Goal: Transaction & Acquisition: Book appointment/travel/reservation

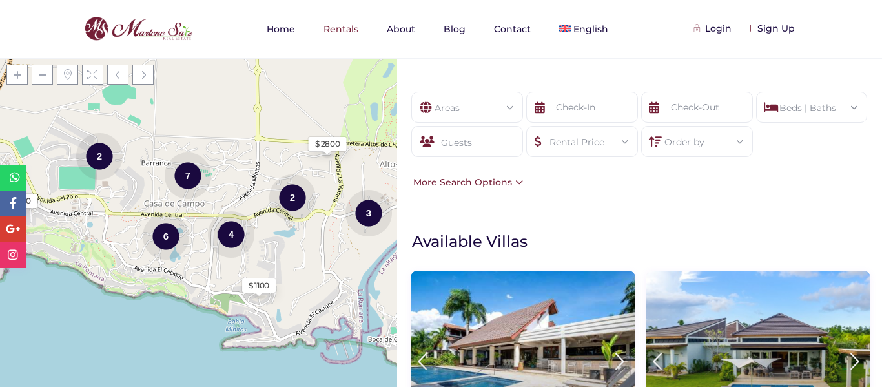
click at [261, 286] on div "$ 1100" at bounding box center [258, 285] width 21 height 12
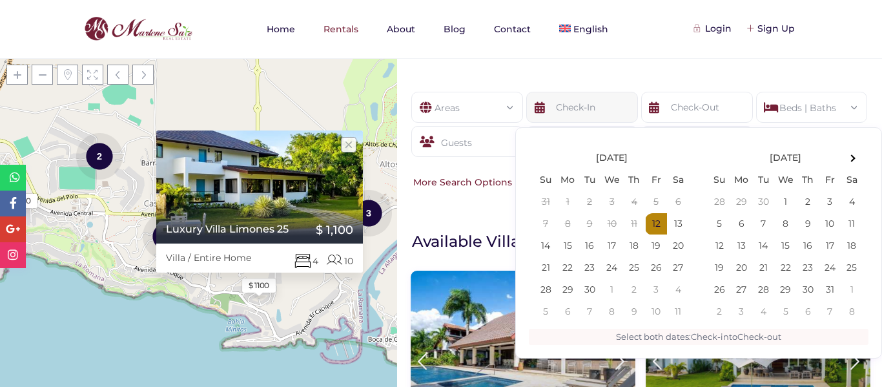
click at [596, 109] on input "text" at bounding box center [582, 107] width 112 height 31
click at [851, 161] on span at bounding box center [851, 158] width 7 height 7
click at [856, 154] on th at bounding box center [851, 158] width 22 height 22
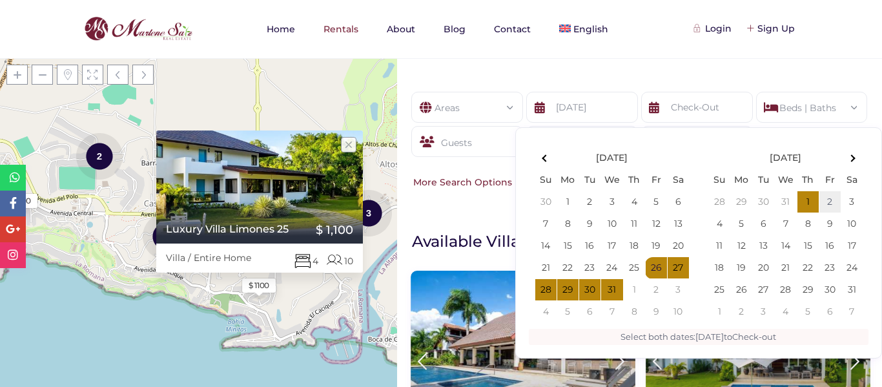
type input "12-26-2025"
type input "01-02-2026"
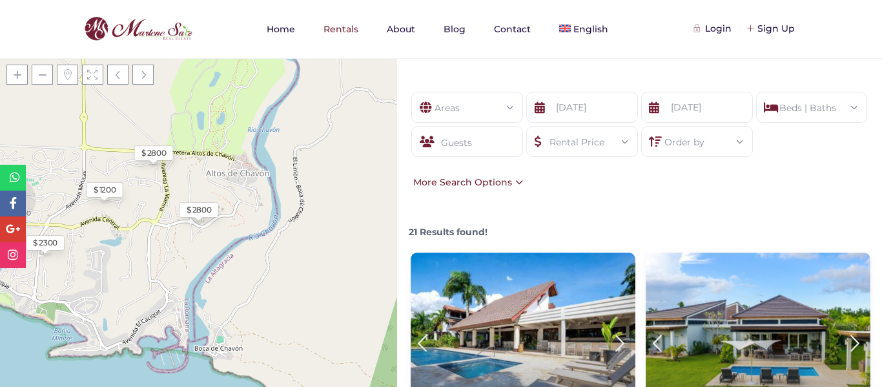
click at [116, 188] on div "$ 1200" at bounding box center [105, 190] width 23 height 12
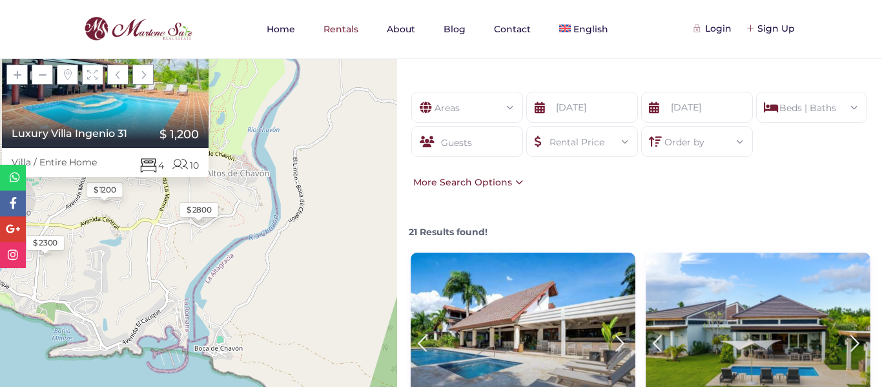
click at [132, 132] on link "Luxury Villa Ingenio 31" at bounding box center [90, 133] width 176 height 12
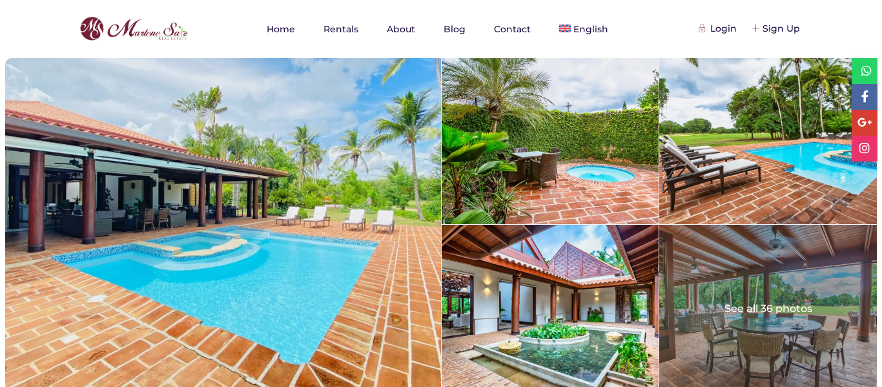
scroll to position [23, 0]
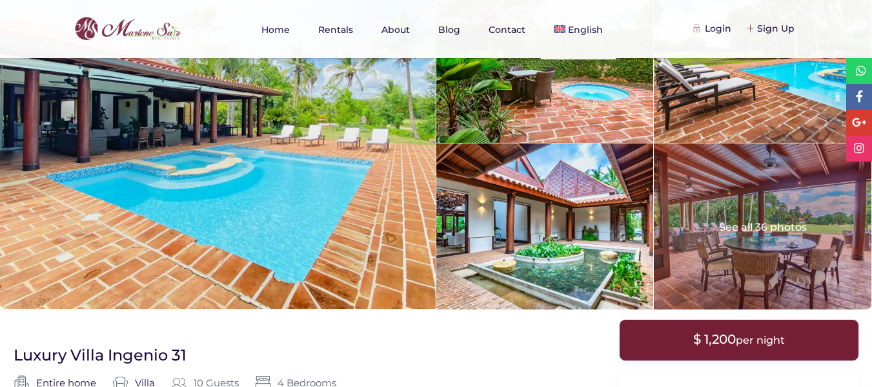
click at [748, 201] on div at bounding box center [762, 226] width 217 height 166
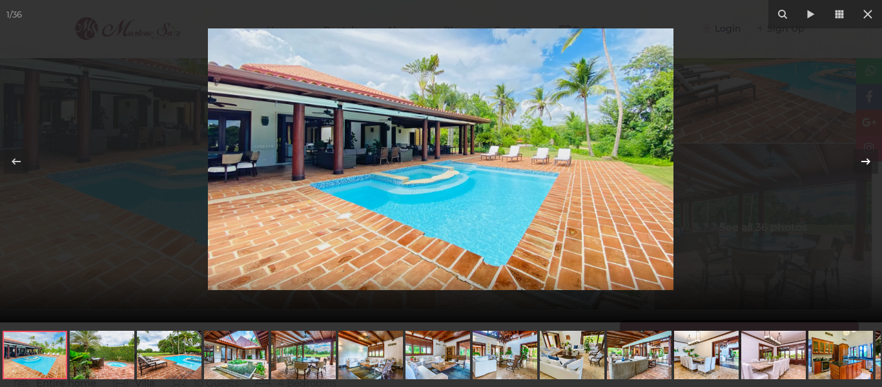
click at [870, 159] on icon at bounding box center [865, 161] width 15 height 15
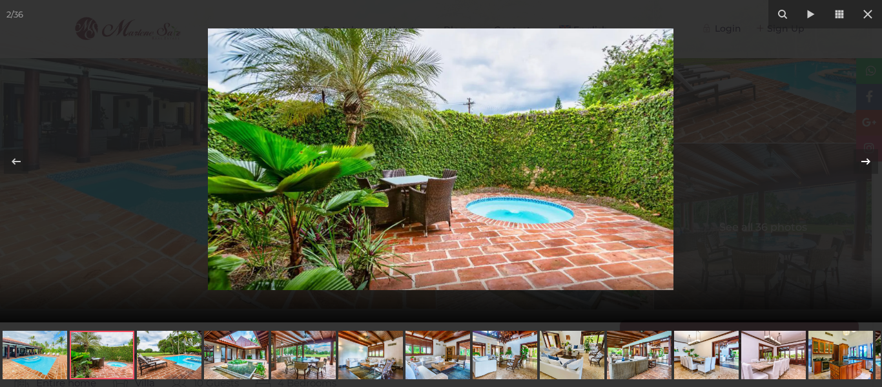
click at [870, 159] on icon at bounding box center [865, 161] width 15 height 15
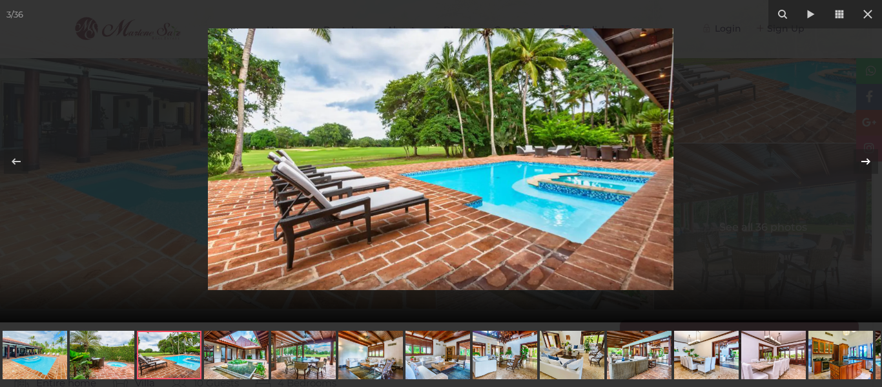
click at [870, 159] on icon at bounding box center [865, 161] width 15 height 15
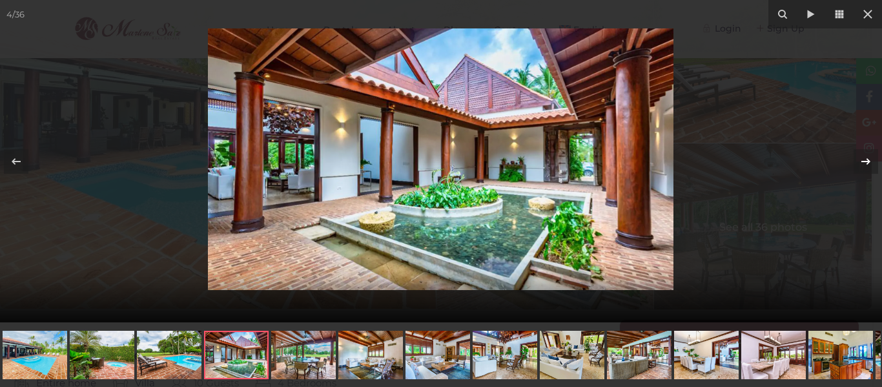
click at [870, 159] on icon at bounding box center [865, 161] width 15 height 15
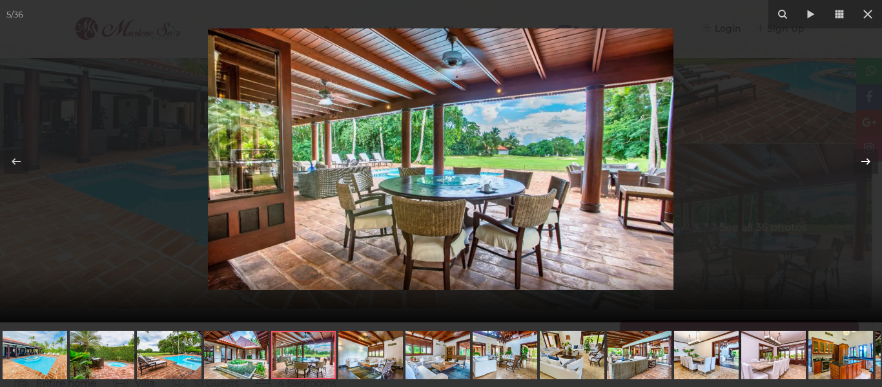
click at [870, 159] on icon at bounding box center [865, 161] width 15 height 15
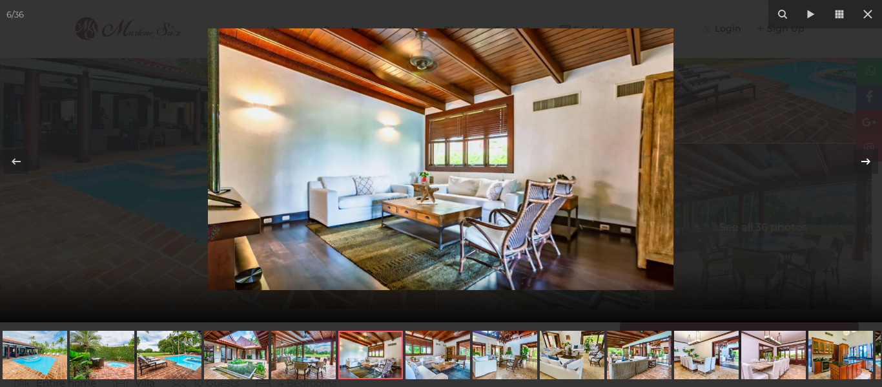
click at [870, 159] on icon at bounding box center [865, 161] width 15 height 15
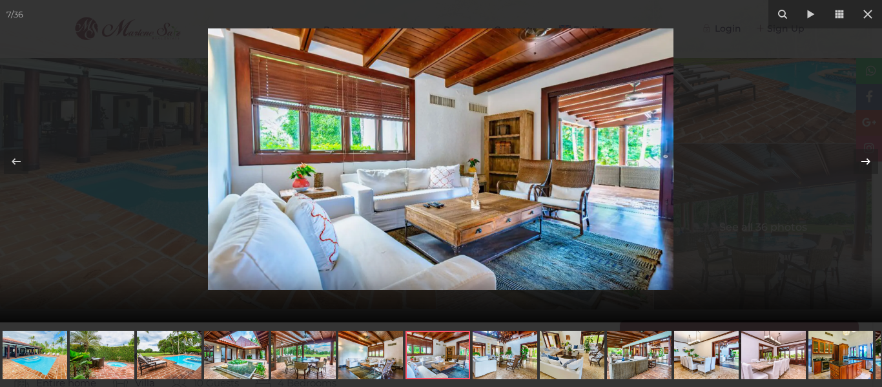
click at [870, 159] on icon at bounding box center [865, 161] width 15 height 15
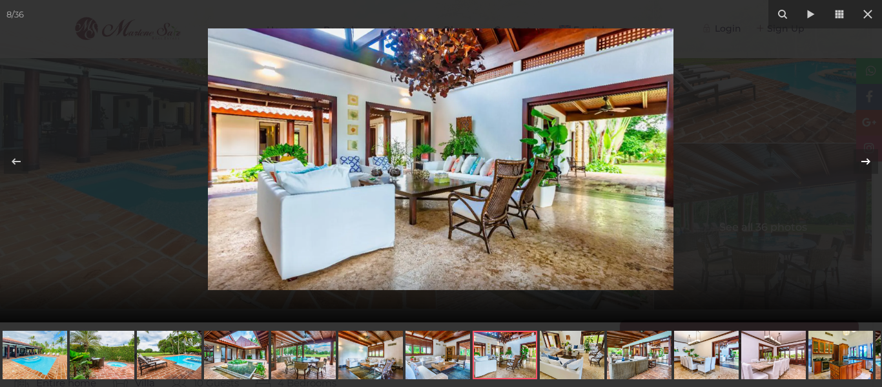
click at [870, 159] on icon at bounding box center [865, 161] width 15 height 15
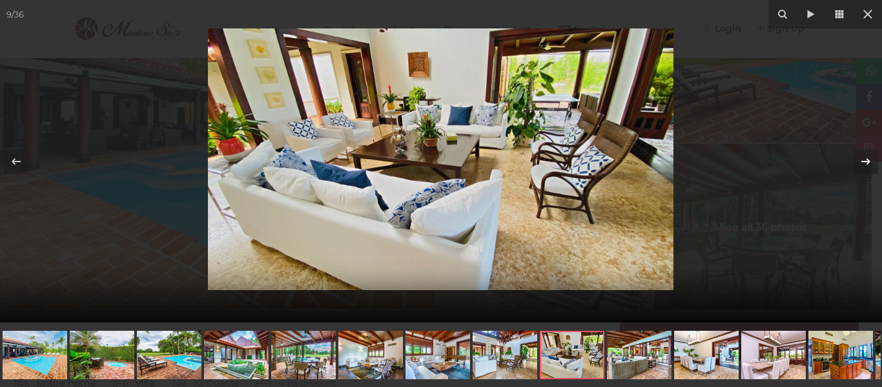
click at [870, 159] on icon at bounding box center [865, 161] width 15 height 15
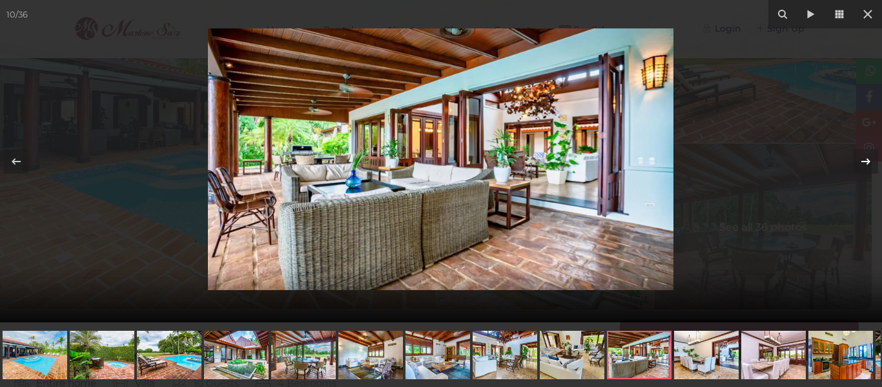
click at [870, 159] on icon at bounding box center [865, 161] width 15 height 15
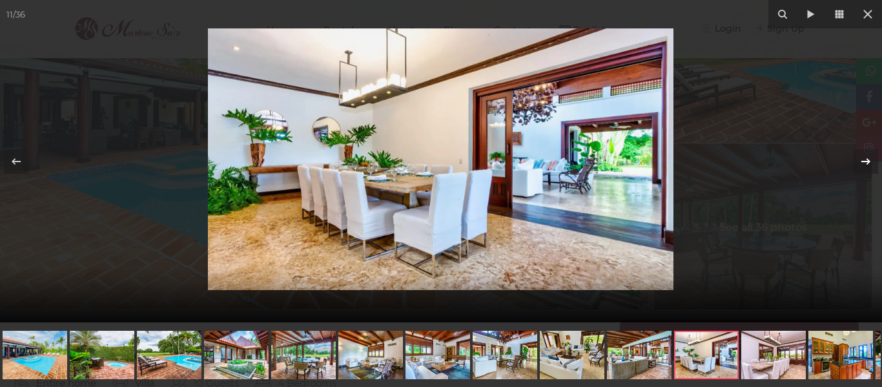
click at [870, 159] on icon at bounding box center [865, 161] width 15 height 15
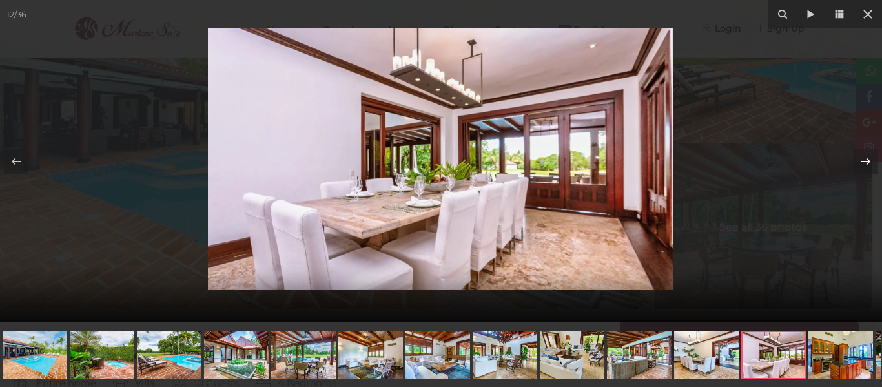
click at [870, 159] on icon at bounding box center [865, 161] width 15 height 15
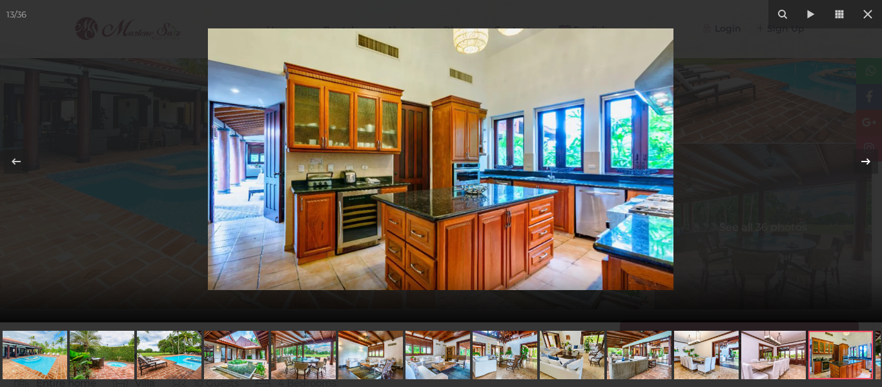
click at [870, 159] on icon at bounding box center [865, 161] width 15 height 15
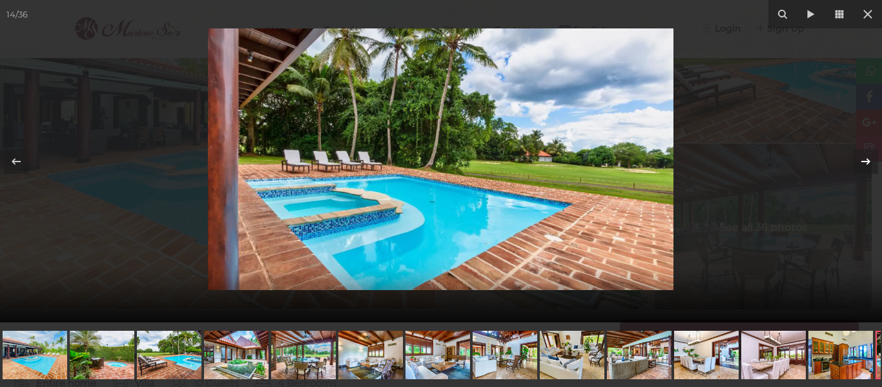
click at [870, 159] on icon at bounding box center [865, 161] width 15 height 15
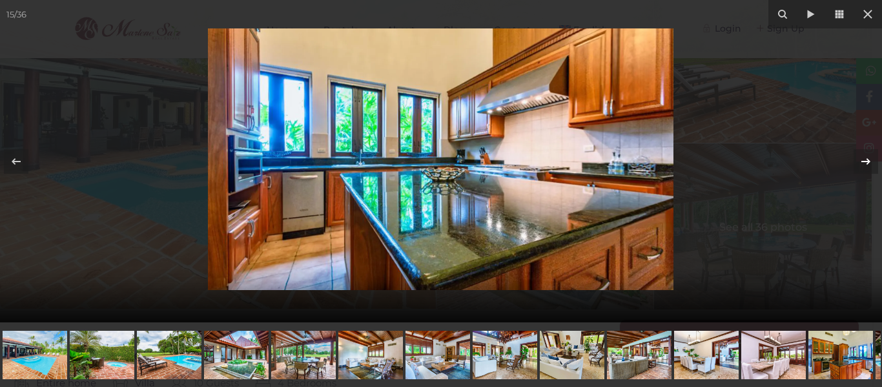
click at [870, 159] on icon at bounding box center [865, 161] width 15 height 15
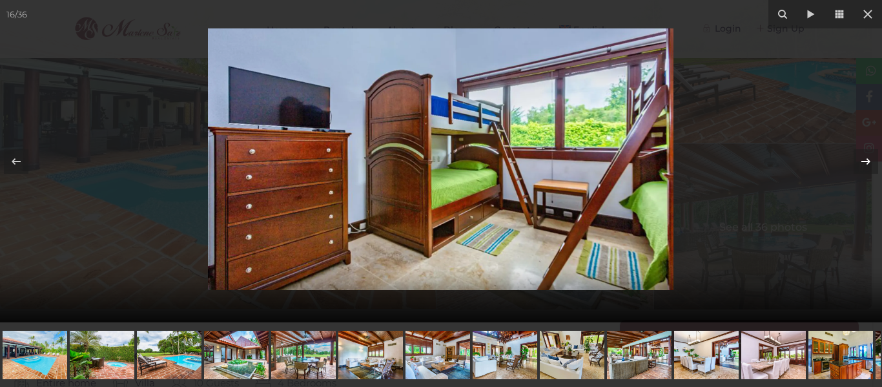
click at [870, 159] on icon at bounding box center [865, 161] width 15 height 15
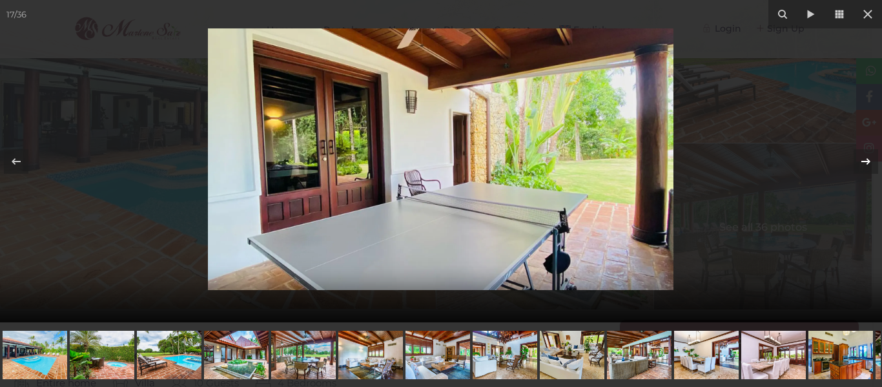
click at [870, 159] on icon at bounding box center [865, 161] width 15 height 15
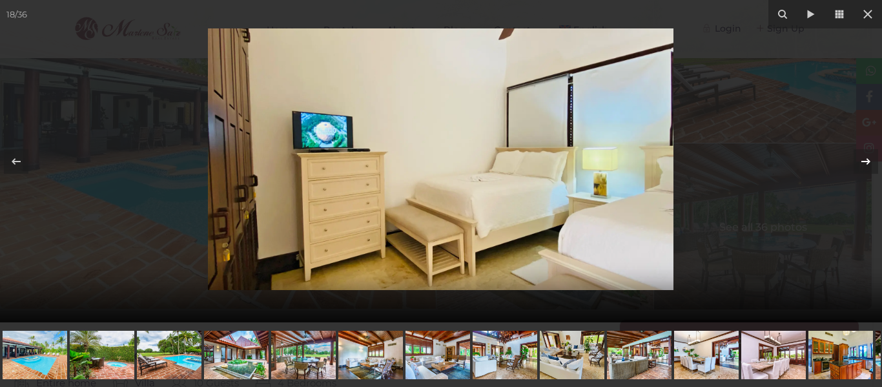
click at [870, 159] on icon at bounding box center [865, 161] width 15 height 15
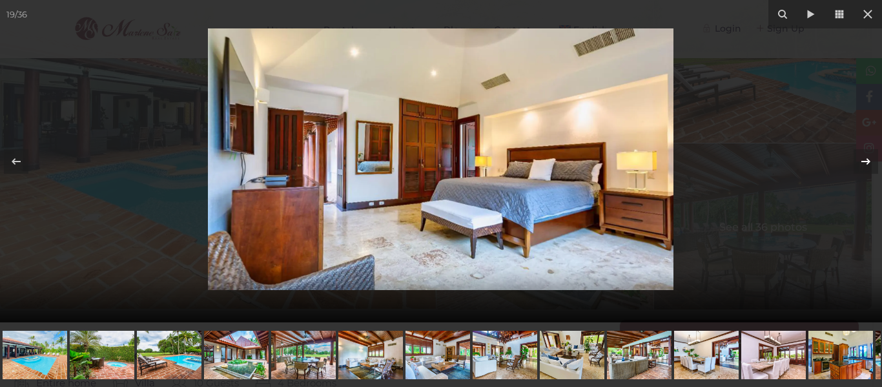
click at [870, 159] on icon at bounding box center [865, 161] width 15 height 15
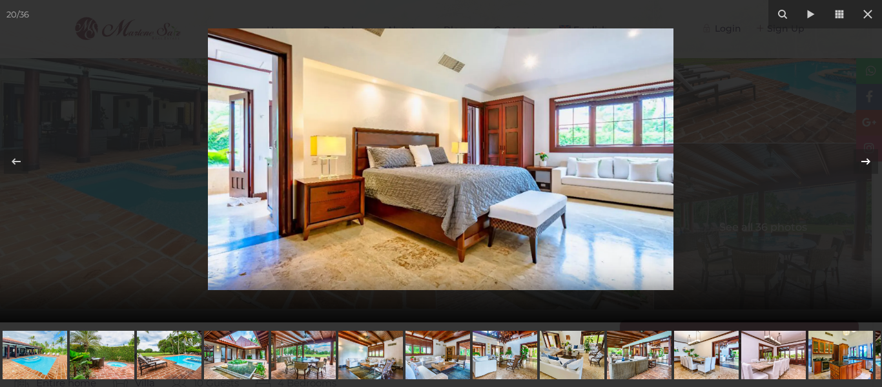
click at [870, 159] on icon at bounding box center [865, 161] width 15 height 15
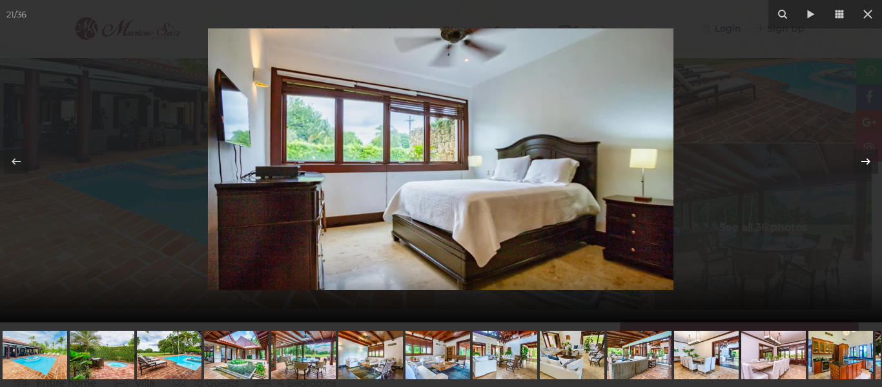
click at [870, 159] on icon at bounding box center [865, 161] width 15 height 15
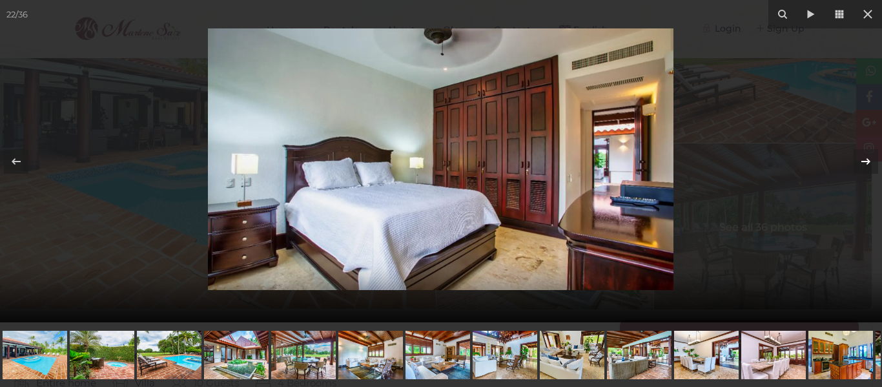
click at [870, 159] on icon at bounding box center [865, 161] width 15 height 15
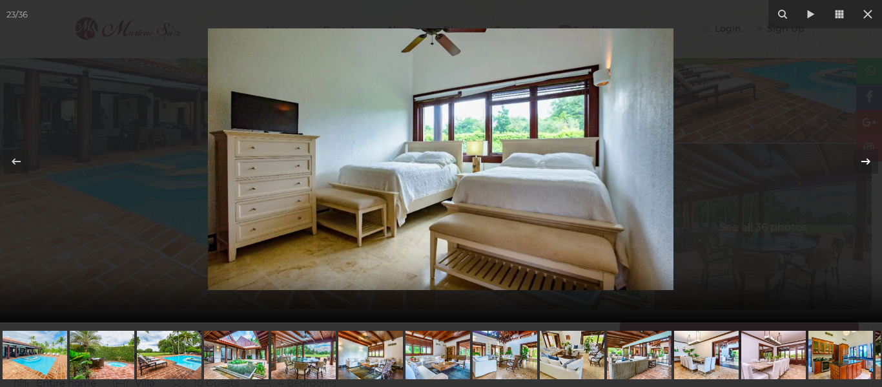
click at [870, 159] on icon at bounding box center [865, 161] width 15 height 15
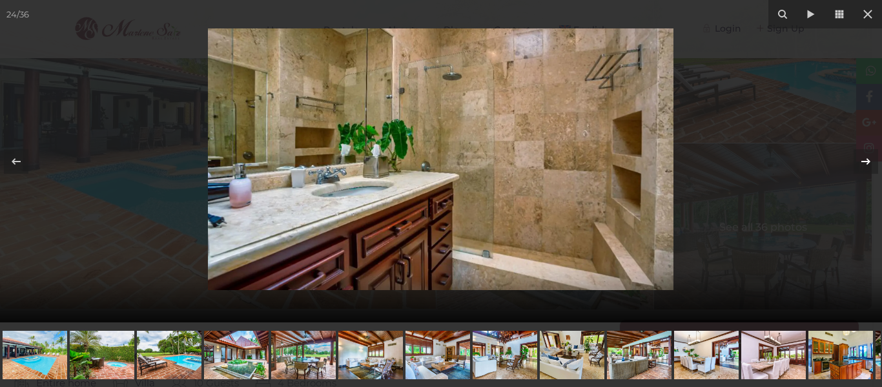
click at [870, 159] on icon at bounding box center [865, 161] width 15 height 15
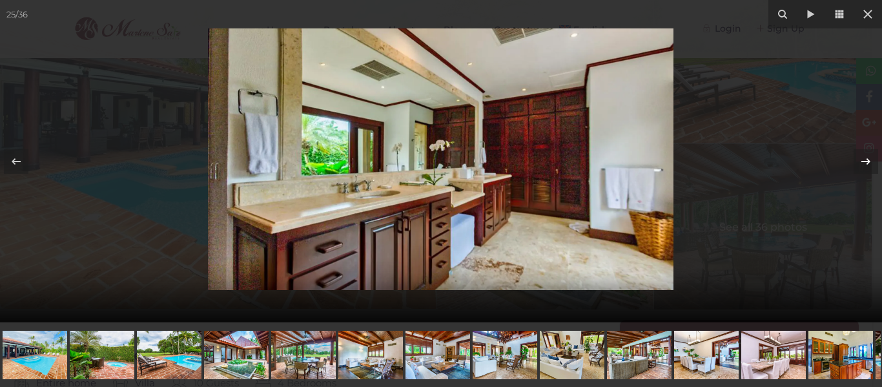
click at [870, 159] on icon at bounding box center [865, 161] width 15 height 15
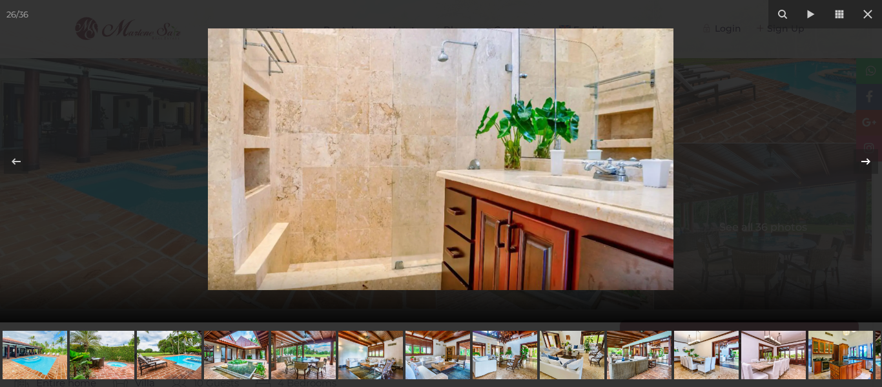
click at [870, 159] on icon at bounding box center [865, 161] width 15 height 15
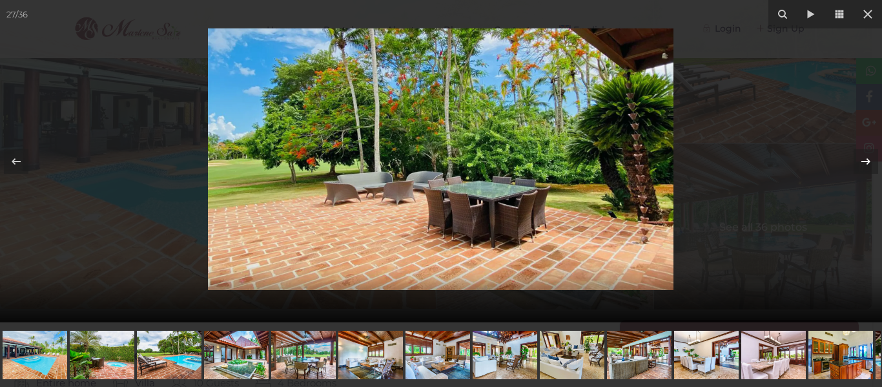
click at [870, 159] on icon at bounding box center [865, 161] width 15 height 15
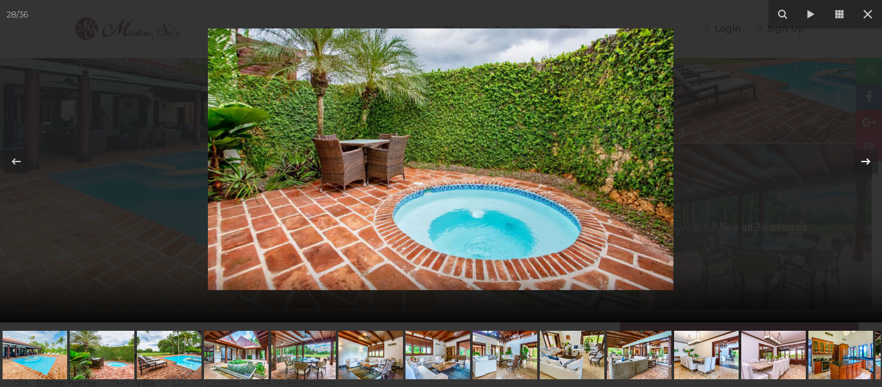
click at [870, 159] on icon at bounding box center [865, 161] width 15 height 15
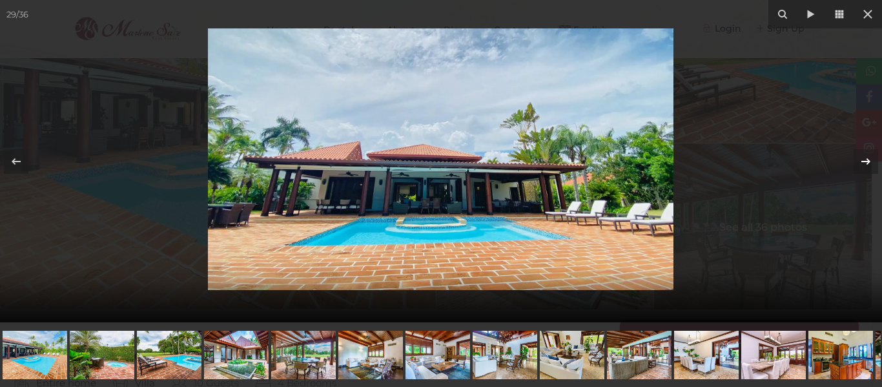
click at [870, 159] on icon at bounding box center [865, 161] width 15 height 15
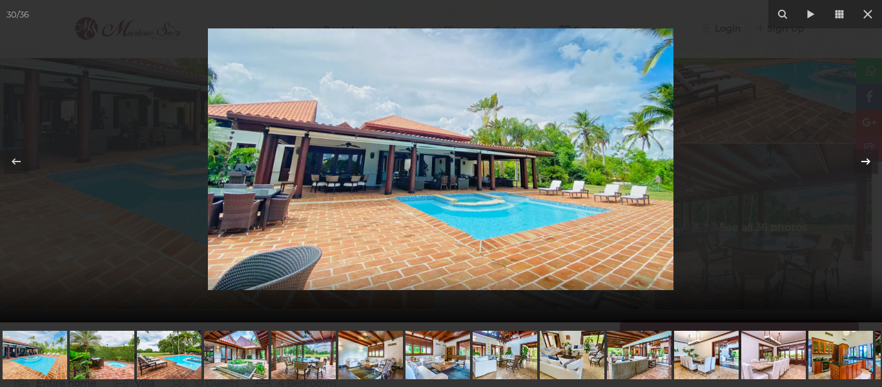
click at [870, 159] on icon at bounding box center [865, 161] width 15 height 15
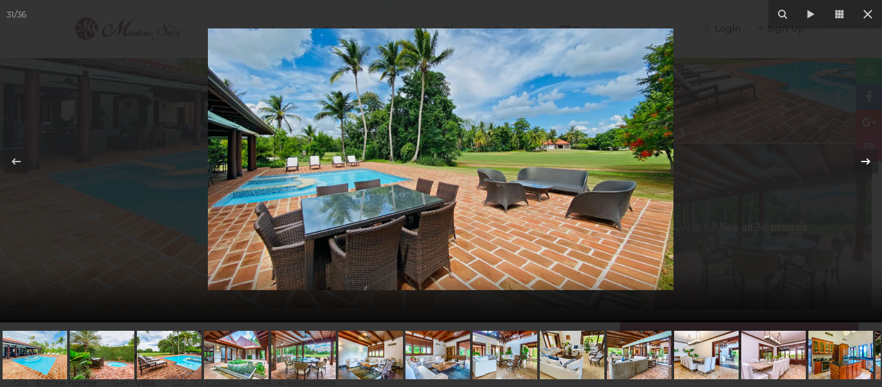
click at [870, 159] on icon at bounding box center [865, 161] width 15 height 15
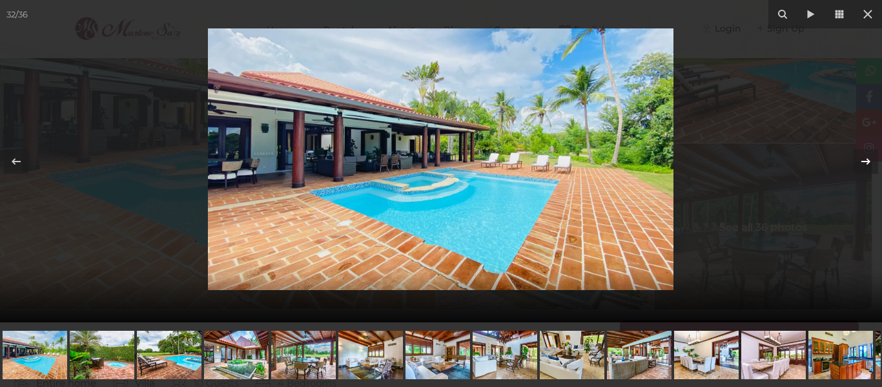
click at [870, 159] on icon at bounding box center [865, 161] width 15 height 15
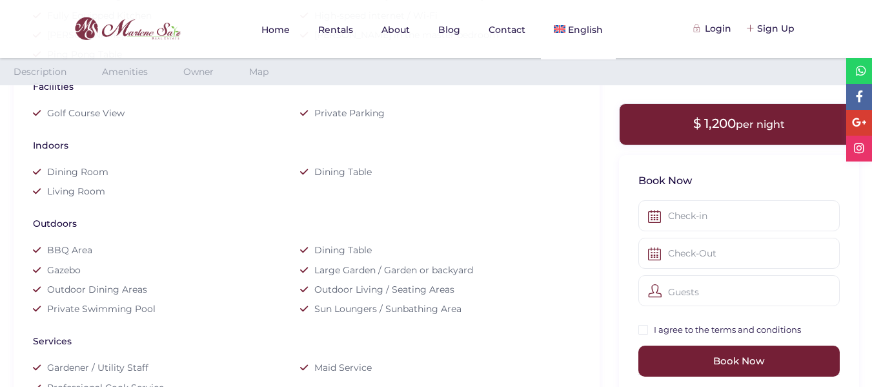
scroll to position [880, 0]
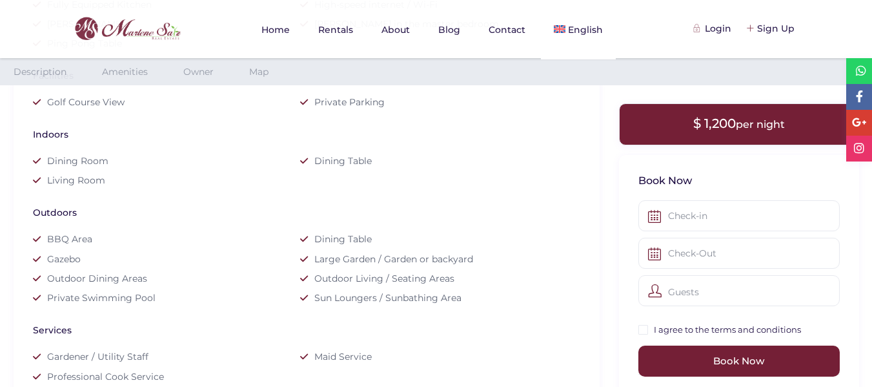
click at [654, 218] on div at bounding box center [738, 215] width 201 height 31
click at [658, 214] on div at bounding box center [738, 215] width 201 height 31
click at [662, 218] on input "text" at bounding box center [738, 215] width 201 height 31
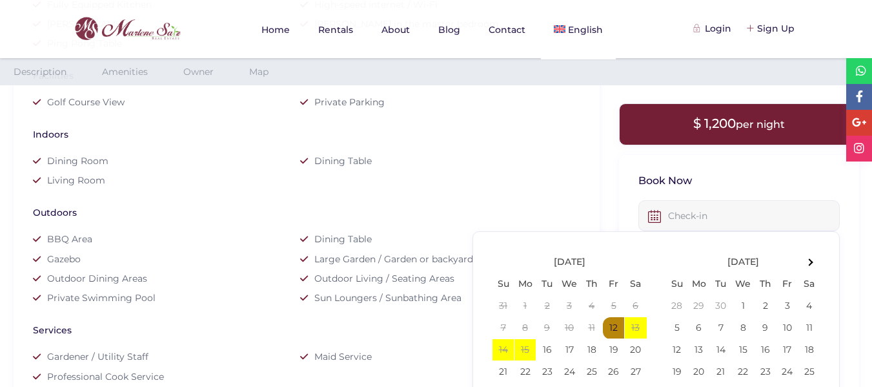
click at [662, 218] on input "text" at bounding box center [738, 215] width 201 height 31
click at [815, 263] on th at bounding box center [809, 262] width 22 height 22
click at [807, 267] on th at bounding box center [809, 262] width 22 height 22
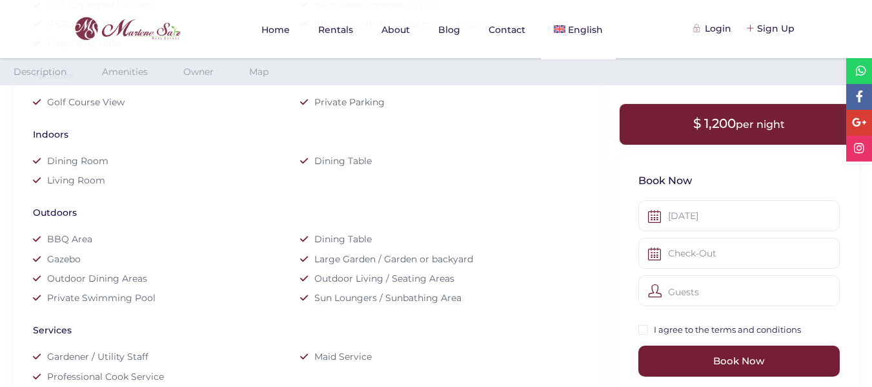
scroll to position [886, 0]
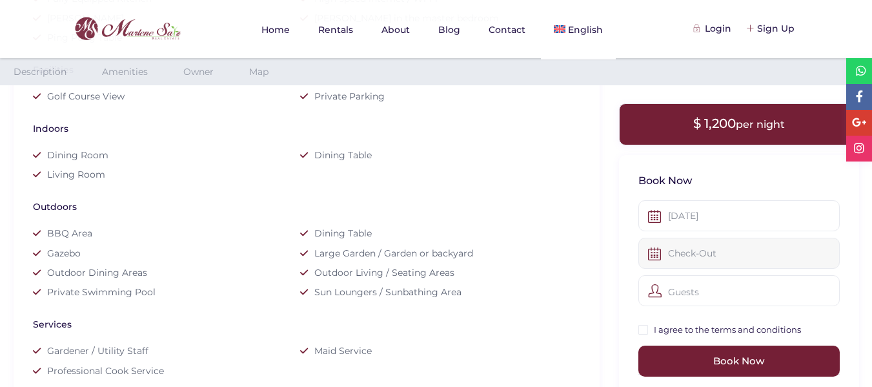
click at [699, 255] on input "text" at bounding box center [738, 252] width 201 height 31
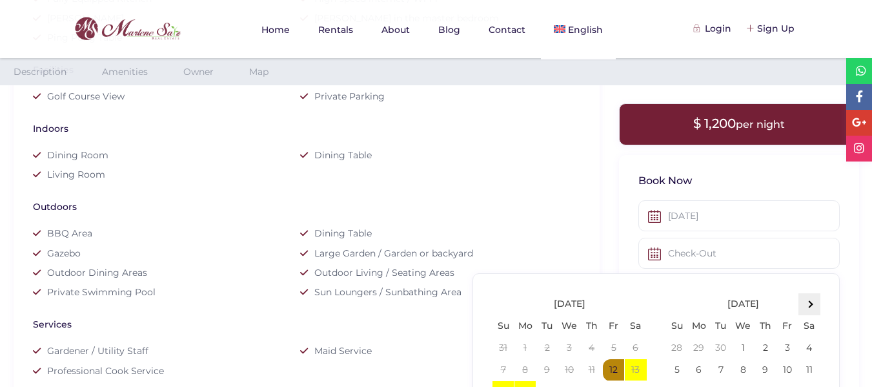
click at [809, 303] on span at bounding box center [808, 304] width 7 height 7
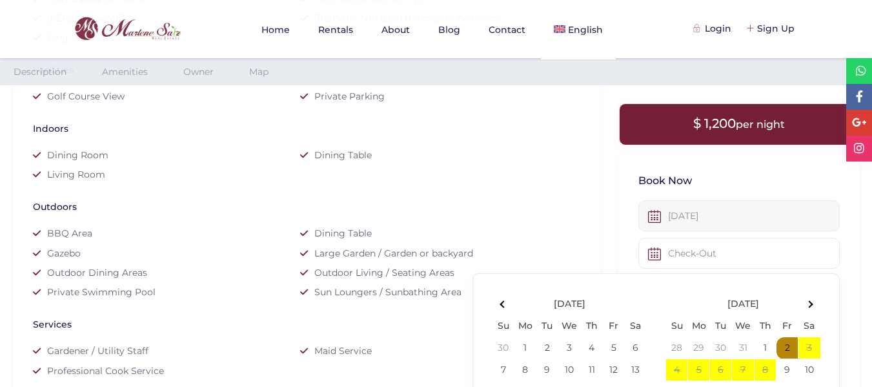
click at [696, 205] on input "[DATE]" at bounding box center [738, 215] width 201 height 31
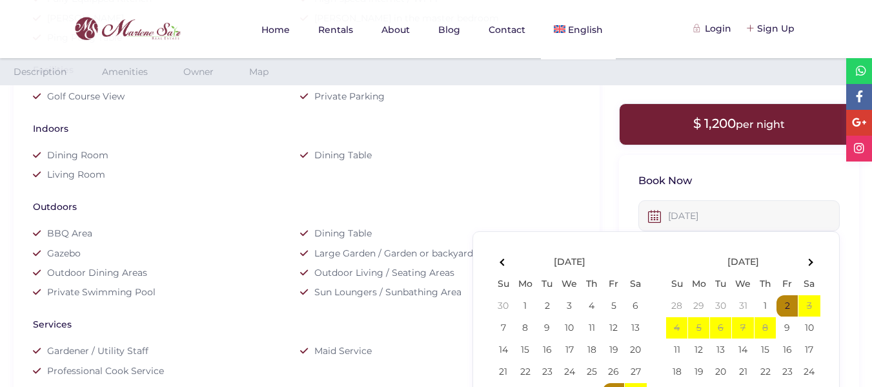
click at [699, 214] on input "[DATE]" at bounding box center [738, 215] width 201 height 31
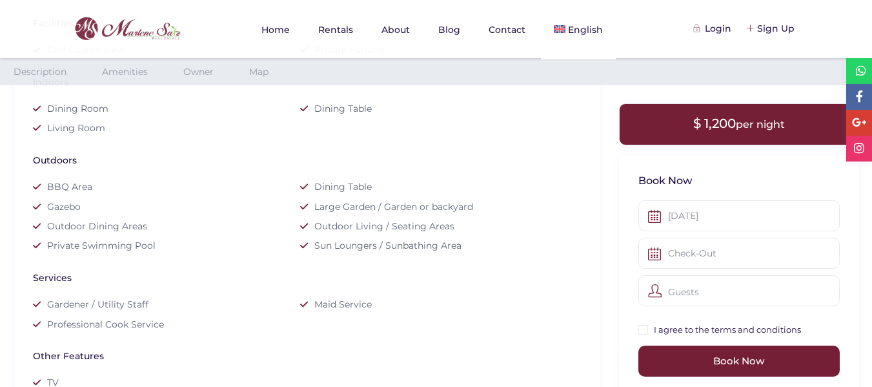
scroll to position [938, 0]
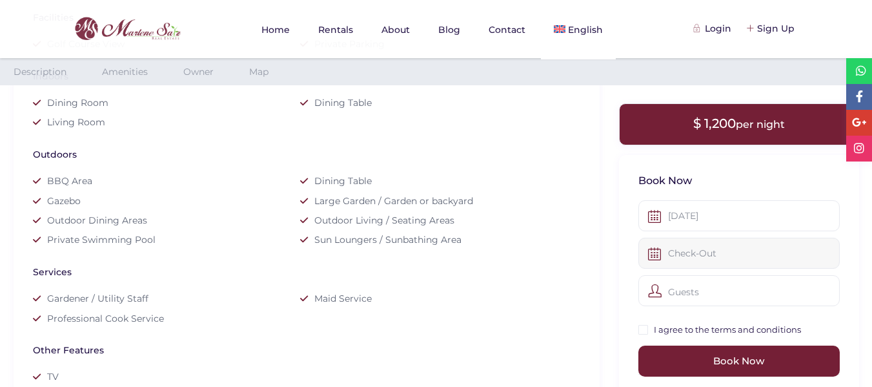
click at [675, 259] on input "text" at bounding box center [738, 252] width 201 height 31
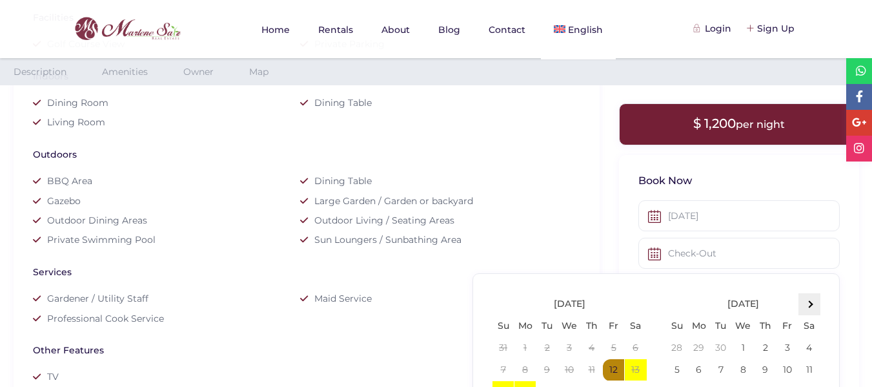
click at [807, 307] on th at bounding box center [809, 304] width 22 height 22
type input "[DATE]"
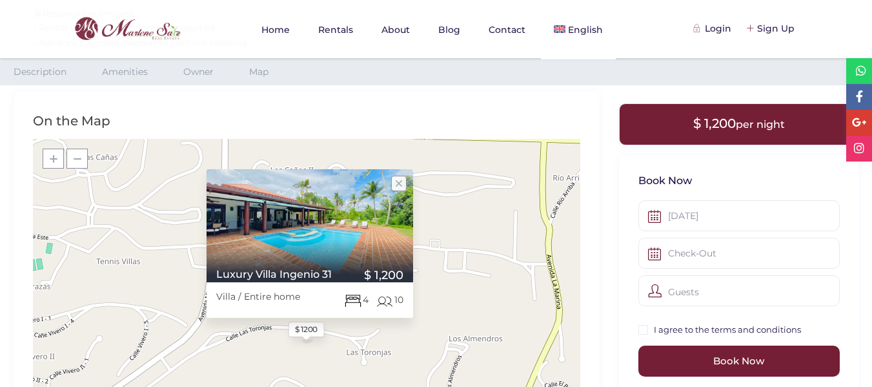
scroll to position [1534, 0]
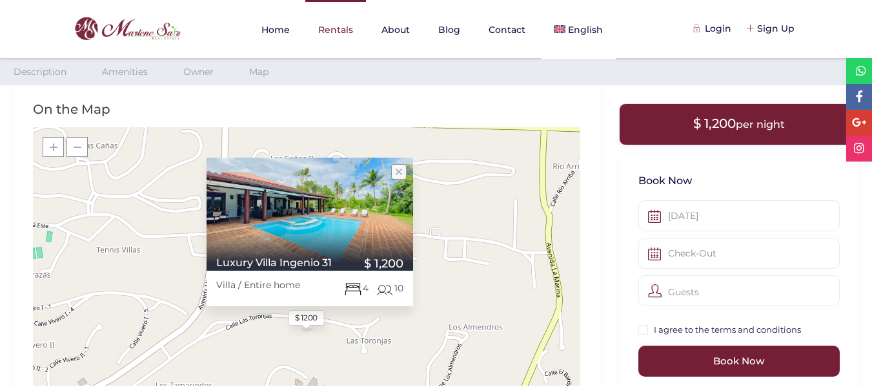
click at [350, 28] on link "Rentals" at bounding box center [335, 29] width 61 height 59
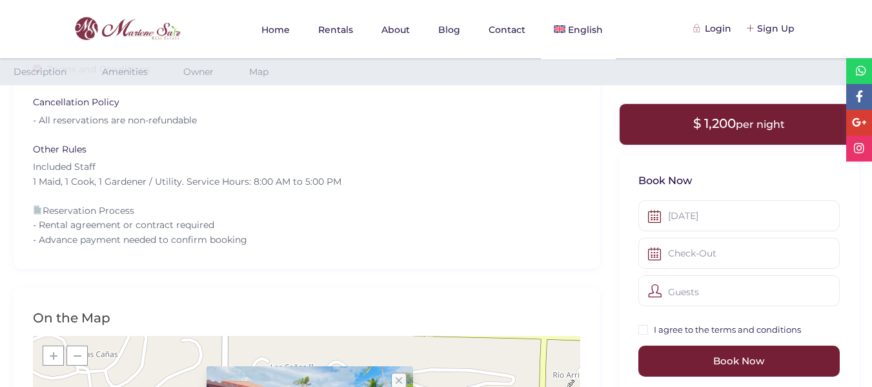
scroll to position [1245, 0]
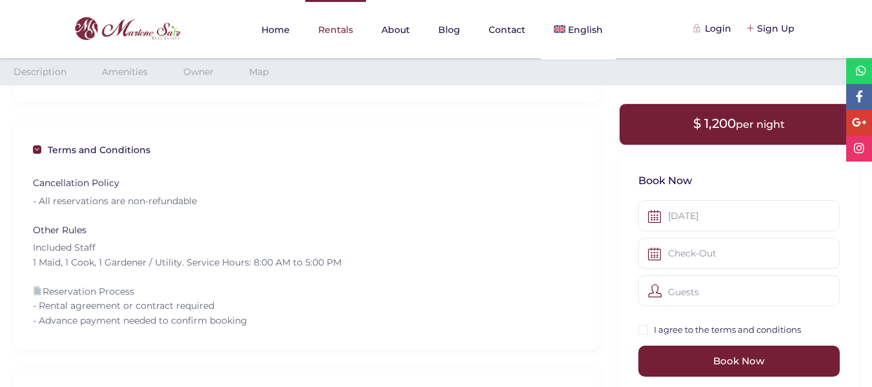
click at [347, 28] on link "Rentals" at bounding box center [335, 29] width 61 height 59
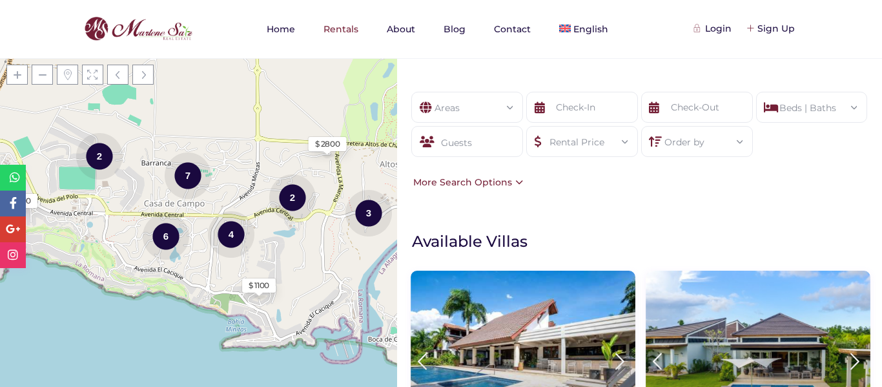
click at [538, 117] on icon at bounding box center [539, 107] width 10 height 31
click at [538, 103] on icon at bounding box center [539, 107] width 10 height 31
click at [541, 112] on icon at bounding box center [539, 107] width 10 height 31
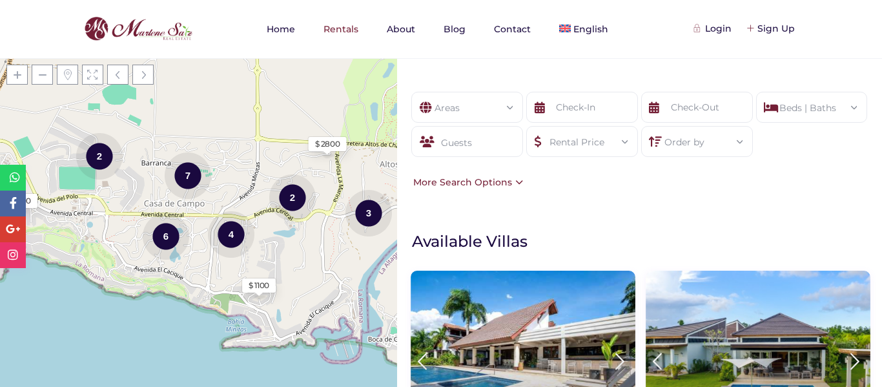
click at [541, 112] on icon at bounding box center [539, 107] width 10 height 31
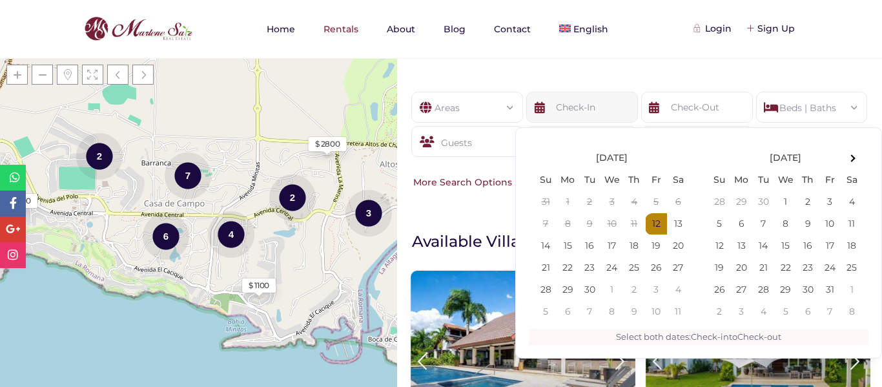
click at [543, 106] on input "text" at bounding box center [582, 107] width 112 height 31
click at [849, 155] on th at bounding box center [851, 158] width 22 height 22
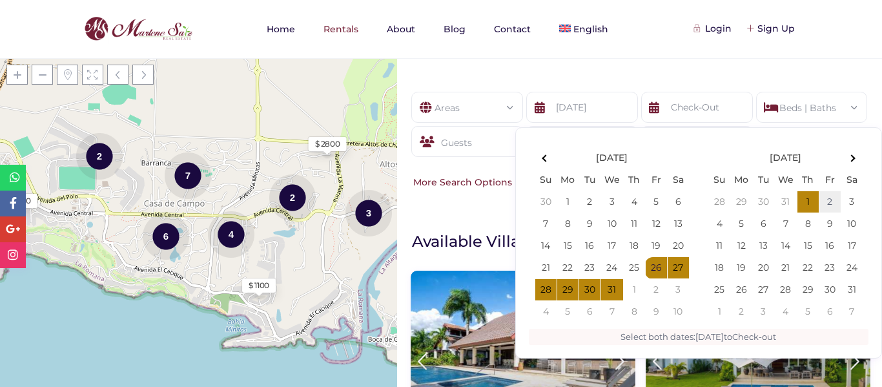
type input "[DATE]"
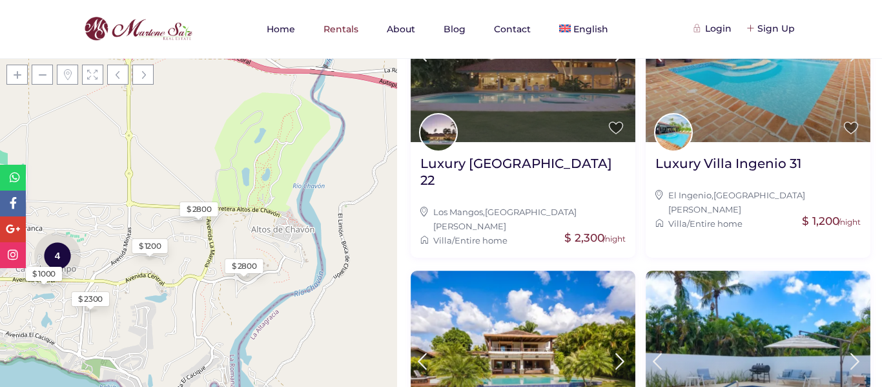
scroll to position [1278, 0]
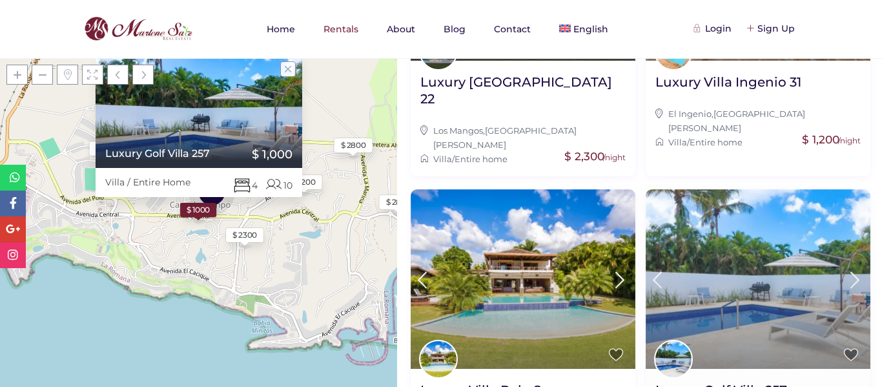
click at [743, 203] on img at bounding box center [757, 278] width 225 height 179
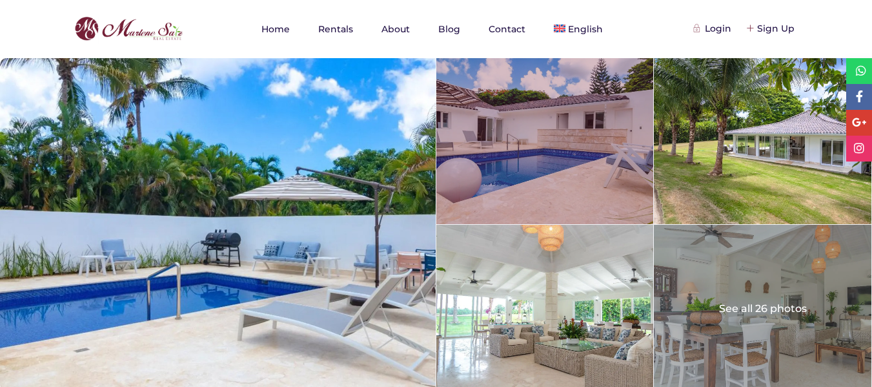
click at [587, 152] on div at bounding box center [544, 141] width 217 height 166
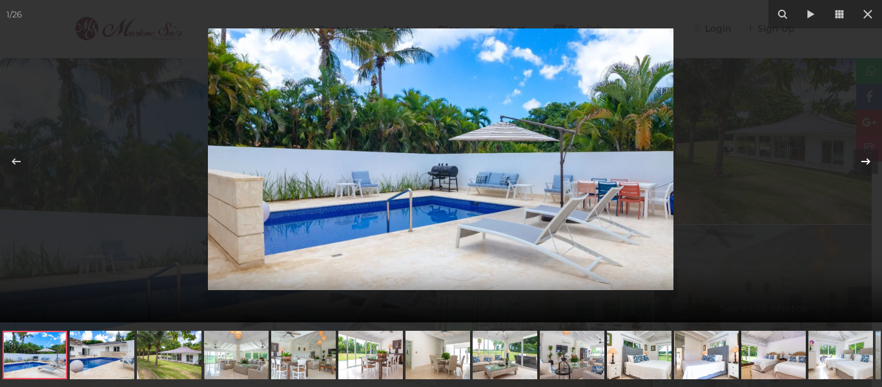
click at [862, 161] on icon at bounding box center [865, 160] width 9 height 6
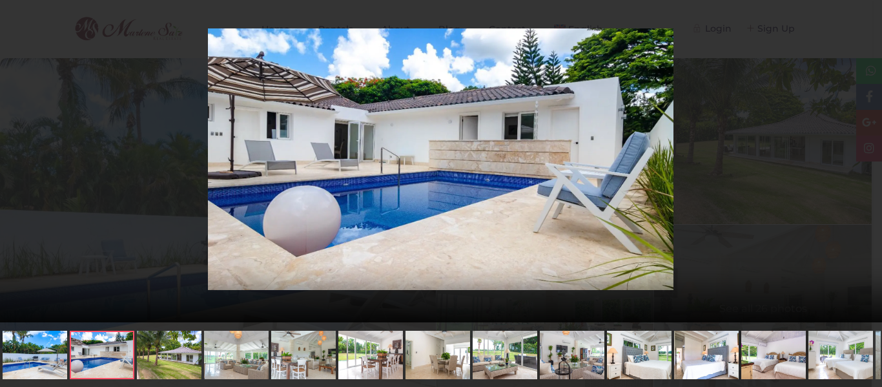
click at [862, 161] on icon at bounding box center [865, 160] width 9 height 6
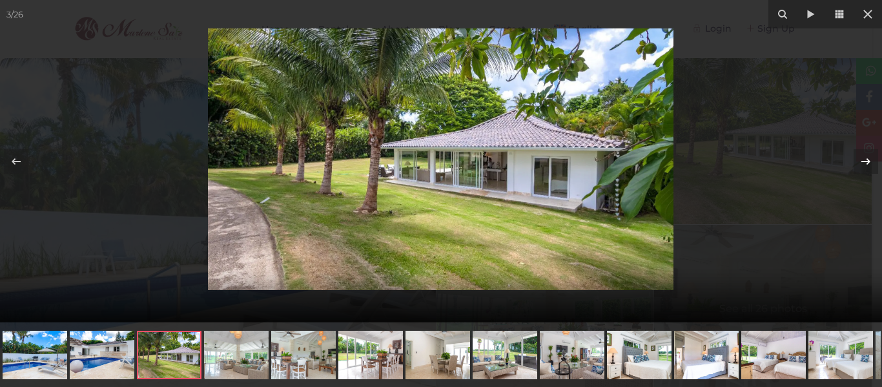
click at [862, 161] on icon at bounding box center [865, 160] width 9 height 6
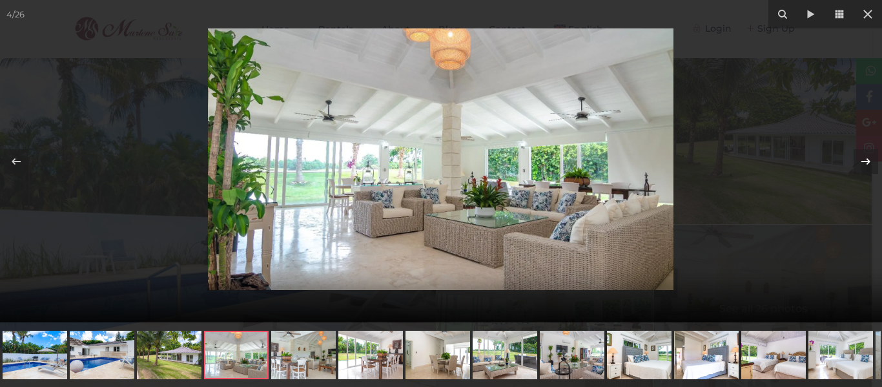
click at [862, 161] on icon at bounding box center [865, 160] width 9 height 6
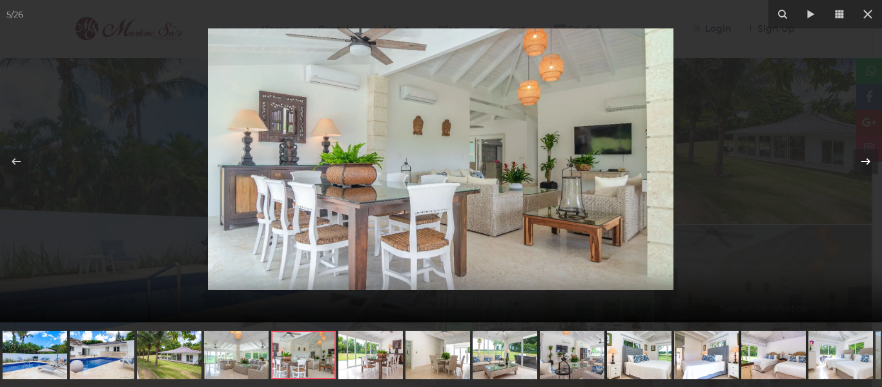
click at [862, 161] on icon at bounding box center [865, 160] width 9 height 6
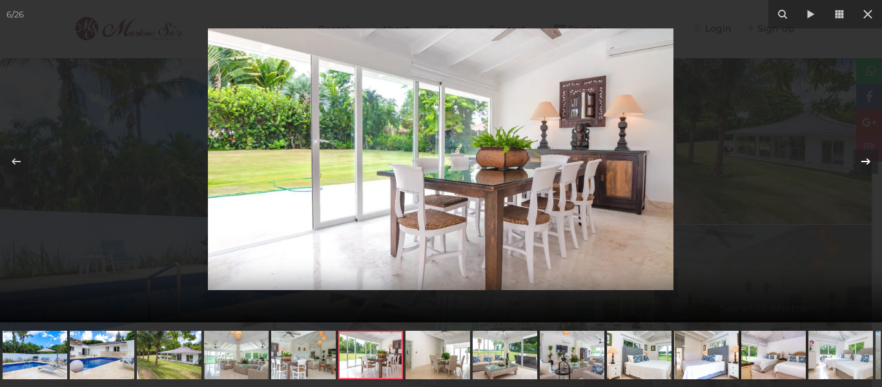
click at [862, 161] on icon at bounding box center [865, 160] width 9 height 6
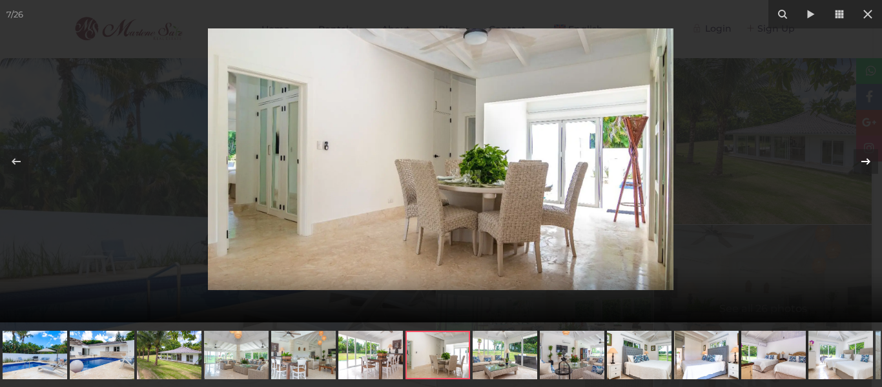
click at [862, 161] on icon at bounding box center [865, 160] width 9 height 6
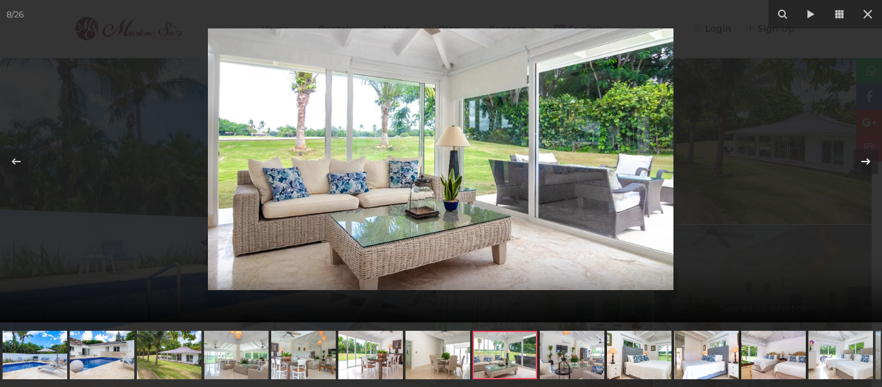
click at [862, 161] on icon at bounding box center [865, 160] width 9 height 6
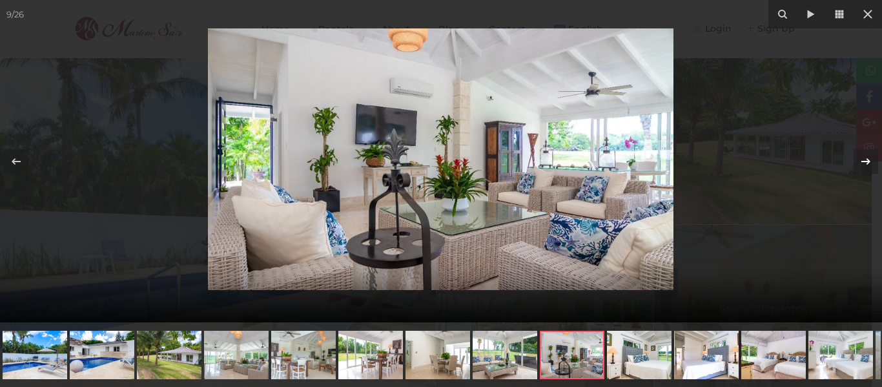
click at [862, 161] on icon at bounding box center [865, 160] width 9 height 6
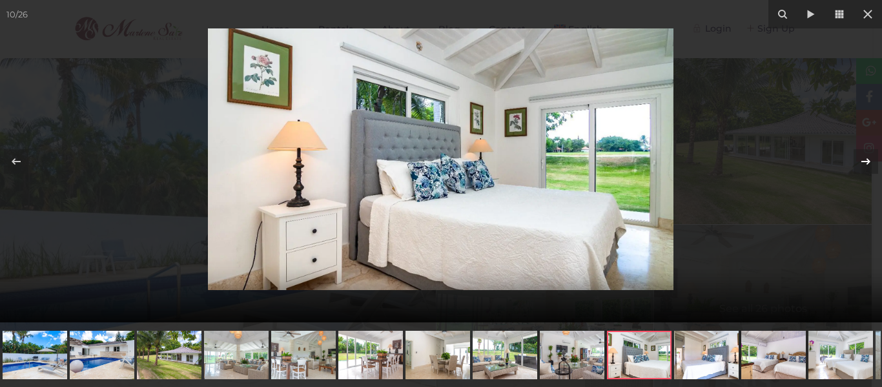
click at [862, 161] on icon at bounding box center [865, 160] width 9 height 6
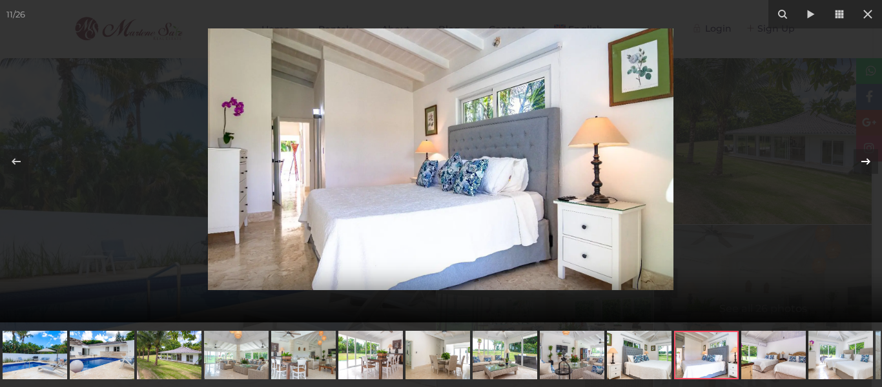
click at [862, 161] on icon at bounding box center [865, 160] width 9 height 6
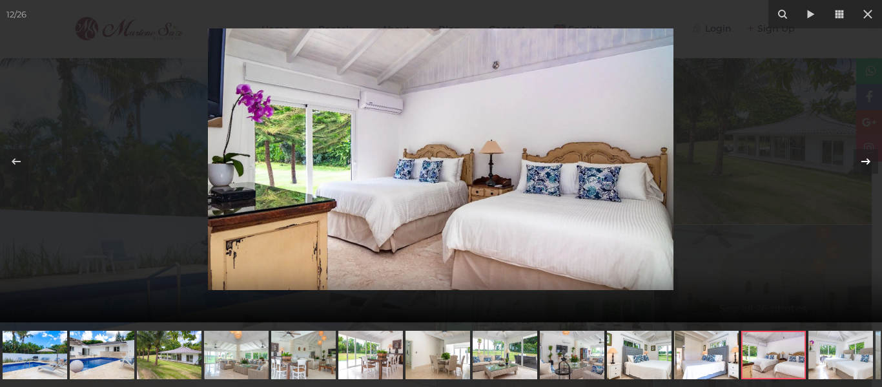
click at [862, 161] on icon at bounding box center [865, 160] width 9 height 6
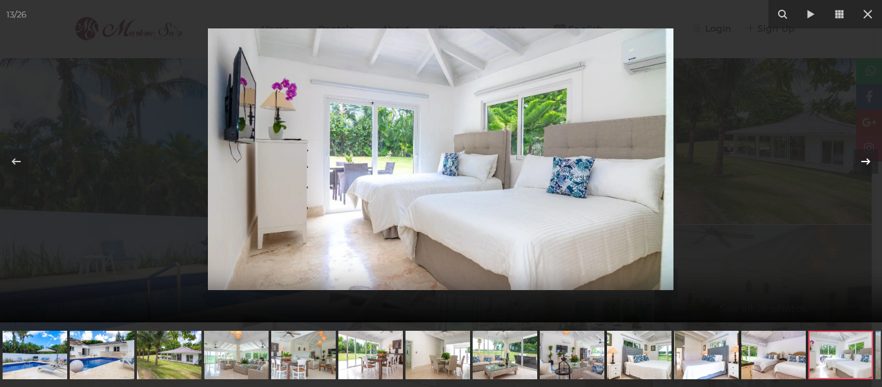
click at [862, 161] on icon at bounding box center [865, 160] width 9 height 6
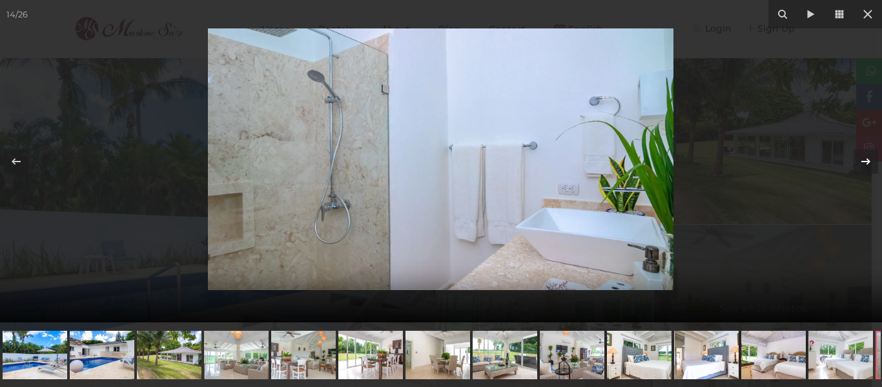
click at [862, 161] on icon at bounding box center [865, 160] width 9 height 6
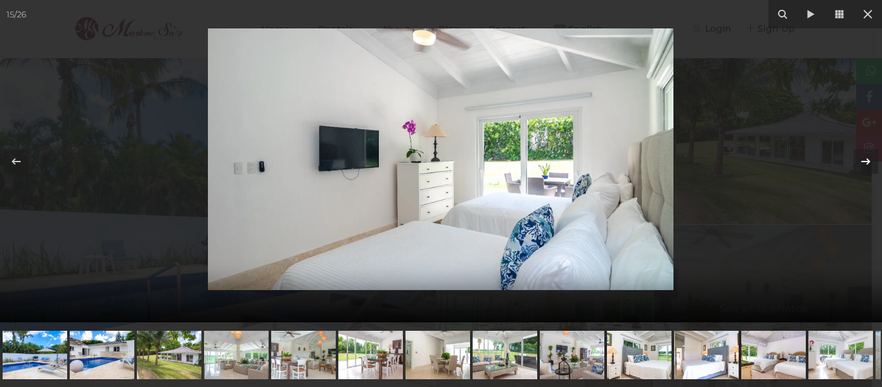
click at [862, 161] on icon at bounding box center [865, 160] width 9 height 6
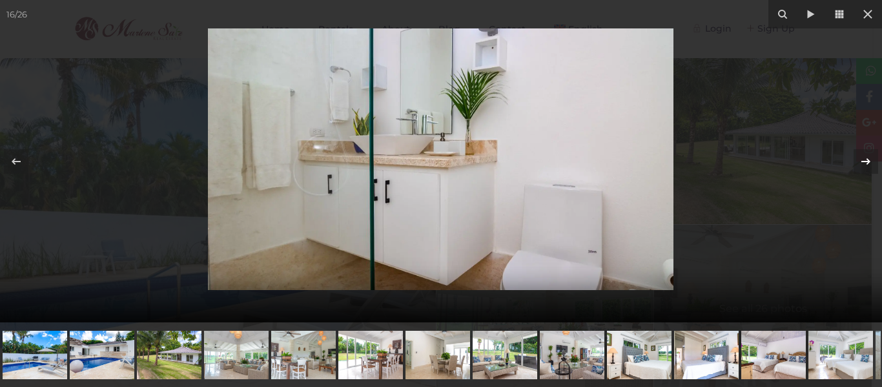
click at [862, 161] on icon at bounding box center [865, 160] width 9 height 6
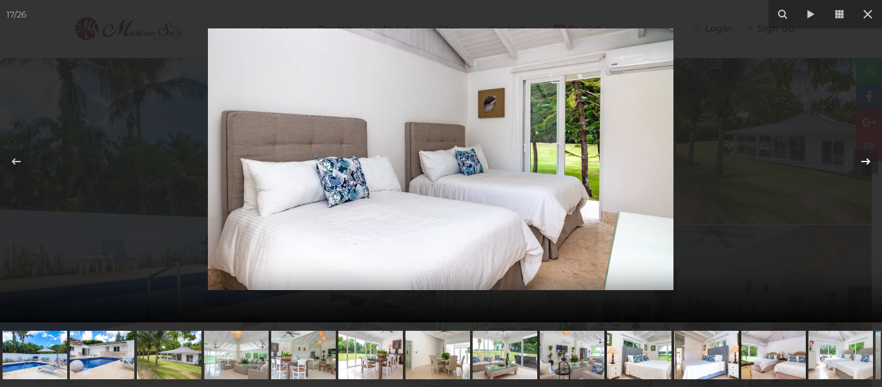
click at [862, 161] on icon at bounding box center [865, 160] width 9 height 6
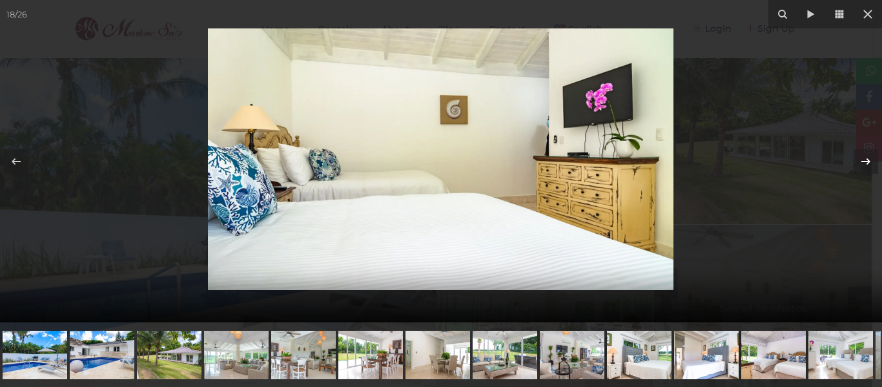
click at [862, 161] on icon at bounding box center [865, 160] width 9 height 6
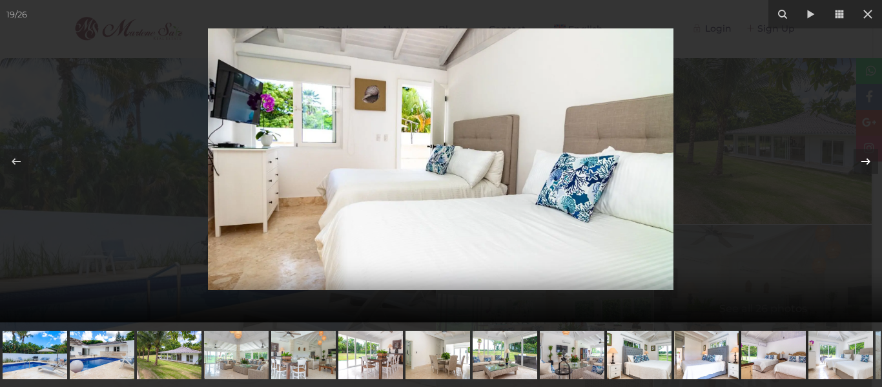
click at [862, 161] on icon at bounding box center [865, 160] width 9 height 6
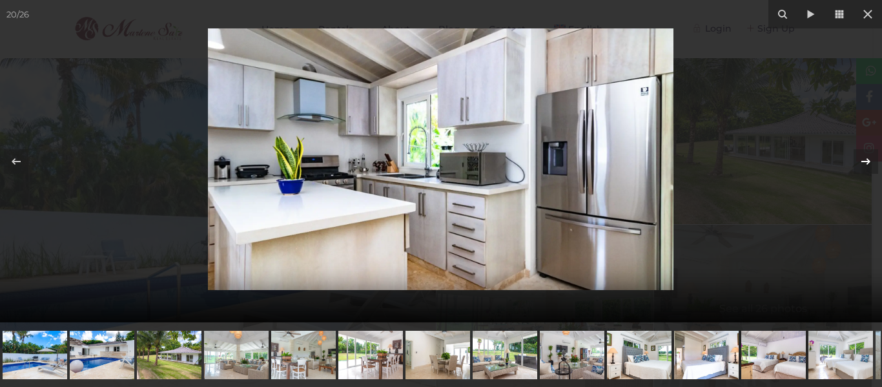
click at [862, 161] on icon at bounding box center [865, 160] width 9 height 6
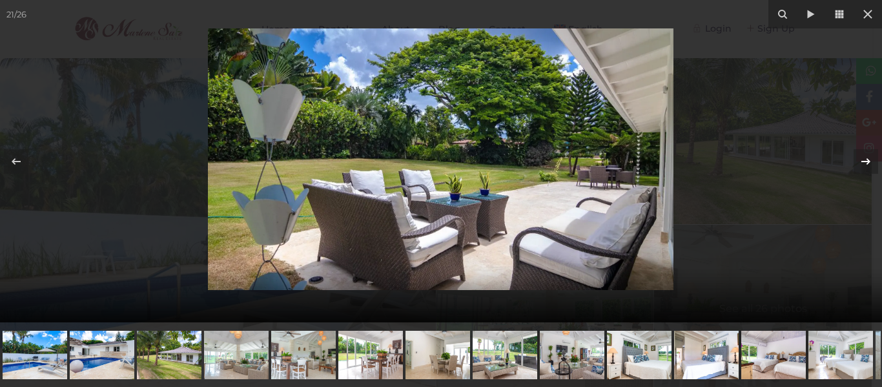
click at [862, 161] on icon at bounding box center [865, 160] width 9 height 6
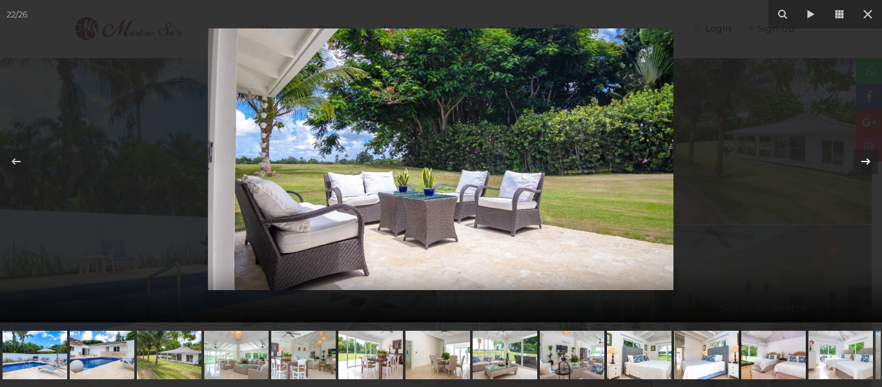
click at [862, 161] on icon at bounding box center [865, 160] width 9 height 6
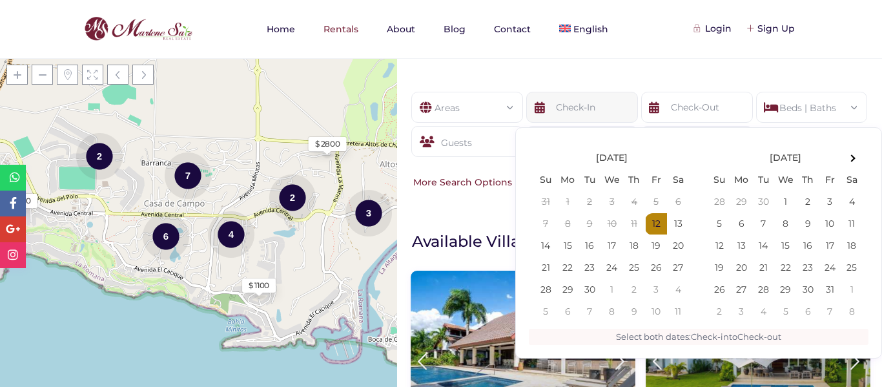
click at [545, 107] on input "text" at bounding box center [582, 107] width 112 height 31
click at [851, 163] on th at bounding box center [851, 158] width 22 height 22
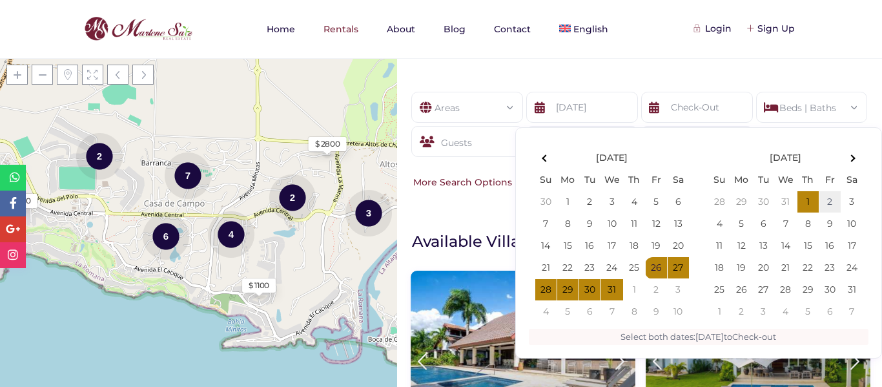
type input "[DATE]"
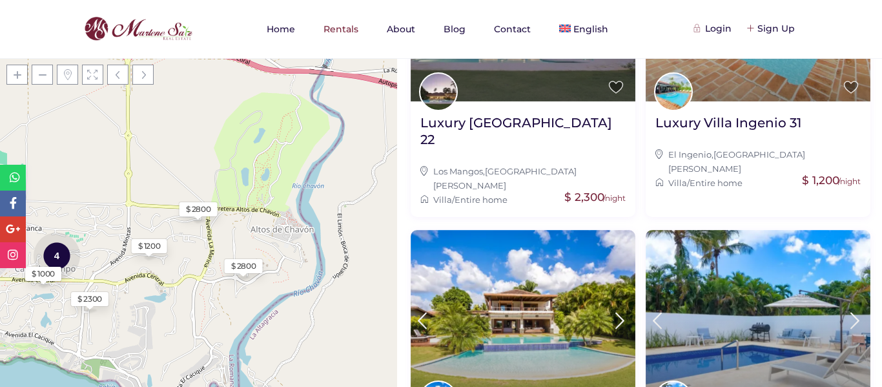
scroll to position [1278, 0]
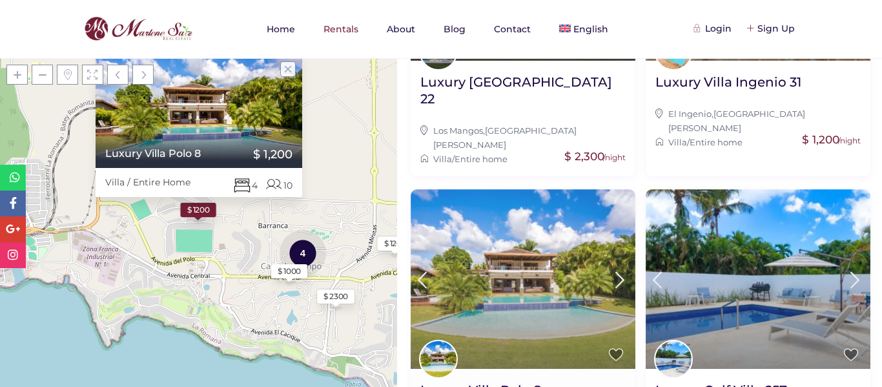
click at [531, 212] on img at bounding box center [522, 278] width 225 height 179
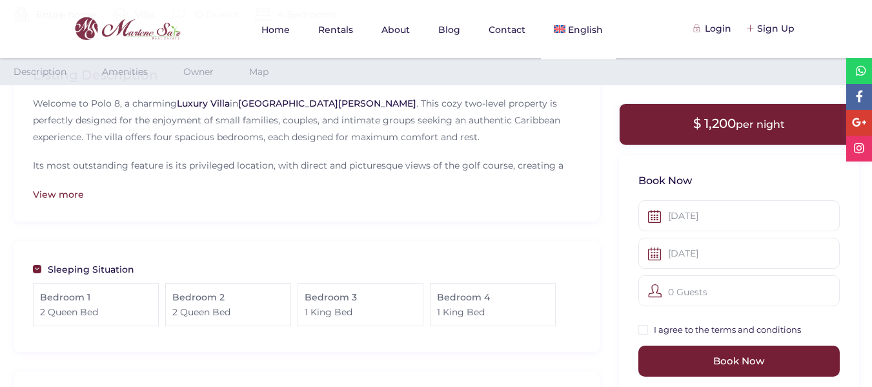
scroll to position [397, 0]
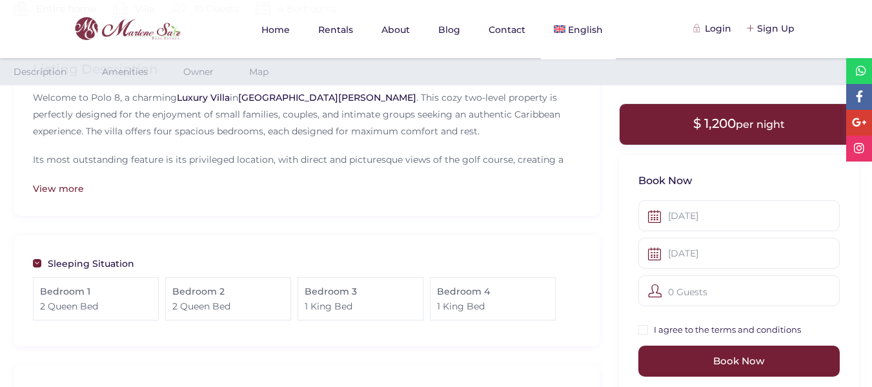
click at [645, 327] on input "I agree to the terms and conditions" at bounding box center [643, 330] width 10 height 10
checkbox input "true"
click at [710, 290] on div "0 Guests" at bounding box center [738, 290] width 201 height 31
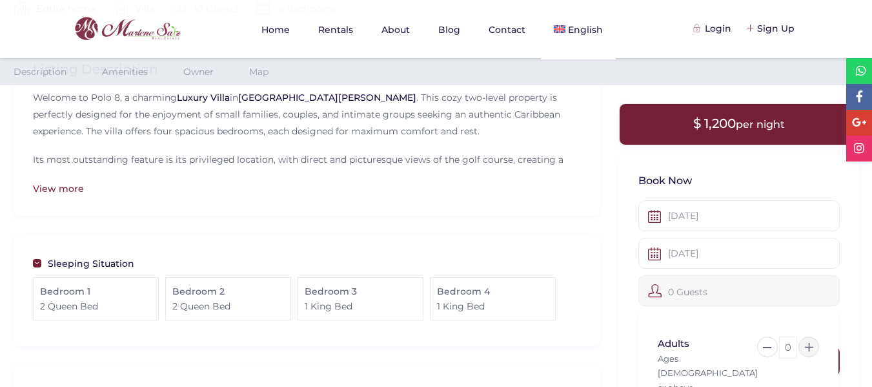
click at [809, 347] on icon at bounding box center [809, 347] width 8 height 8
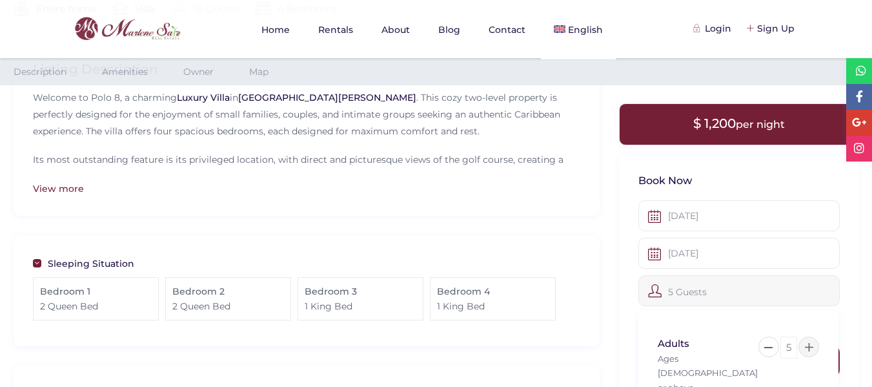
click at [809, 347] on icon at bounding box center [809, 347] width 8 height 8
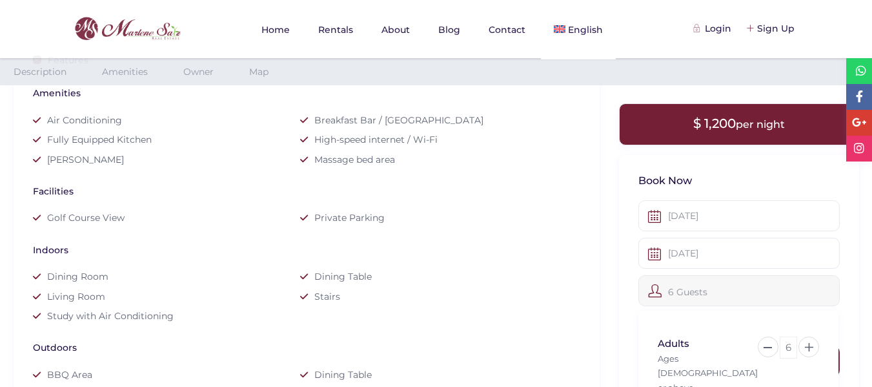
scroll to position [736, 0]
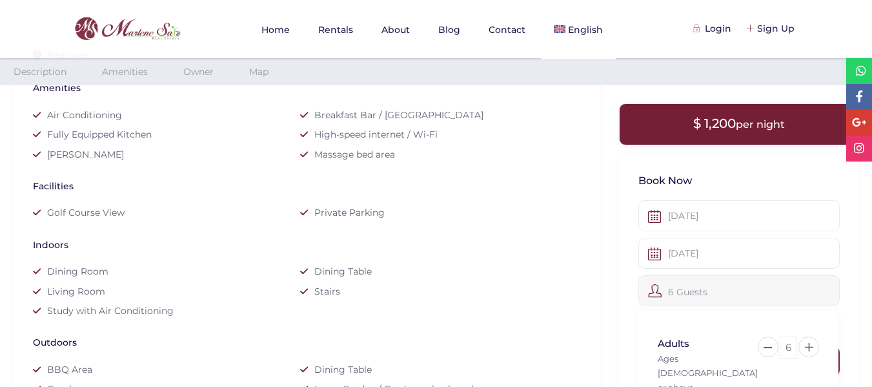
drag, startPoint x: 849, startPoint y: 319, endPoint x: 849, endPoint y: 343, distance: 23.9
click at [849, 343] on div "× Book Now 12-26-2025 01-02-2026 6 Guests Adults Ages 13 or above 6 Children Ag…" at bounding box center [739, 319] width 240 height 330
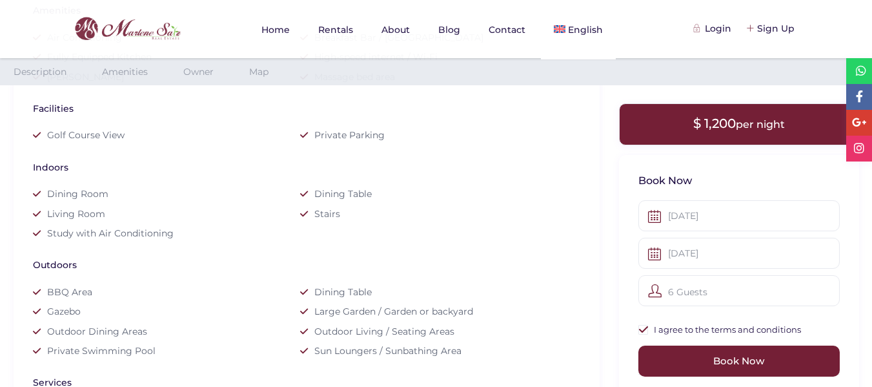
scroll to position [831, 0]
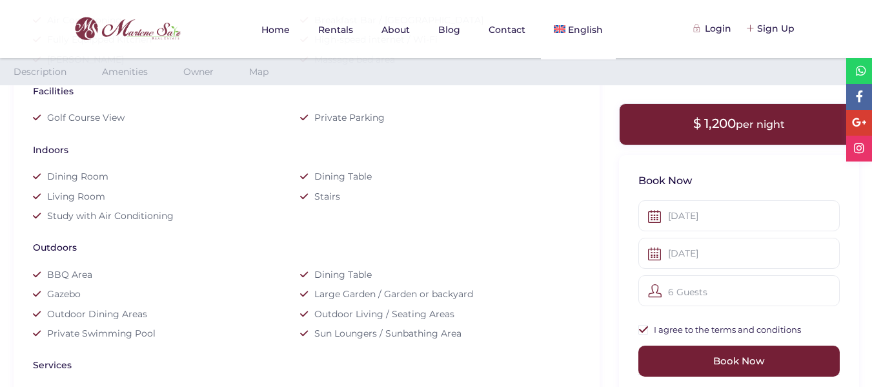
click at [730, 296] on div "6 Guests" at bounding box center [738, 290] width 201 height 31
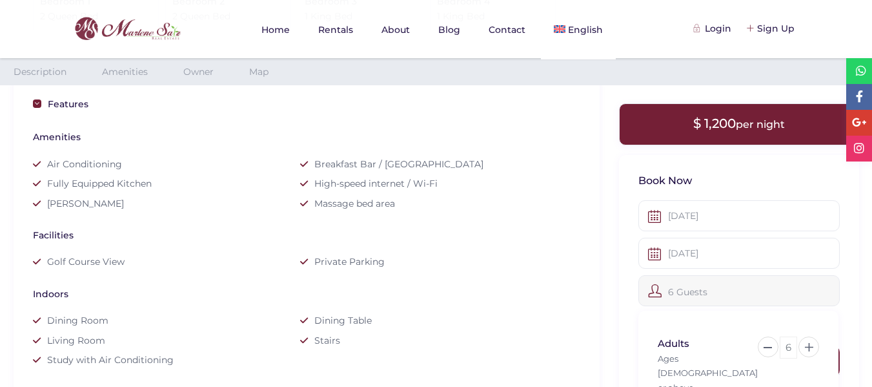
scroll to position [681, 0]
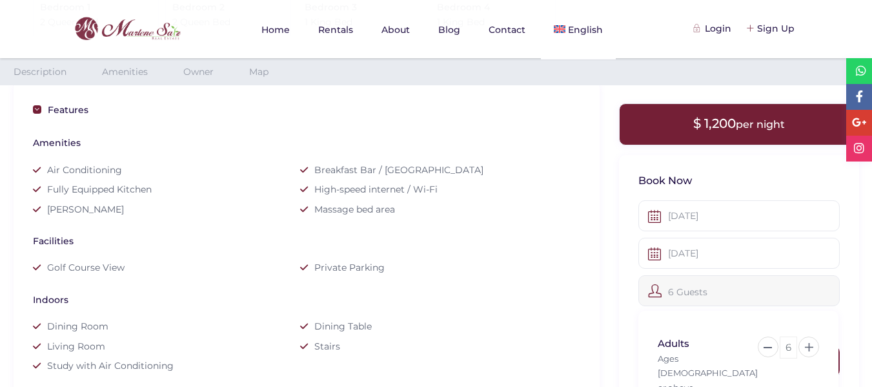
click at [578, 245] on div "Facilities Golf Course View Private Parking" at bounding box center [306, 250] width 547 height 59
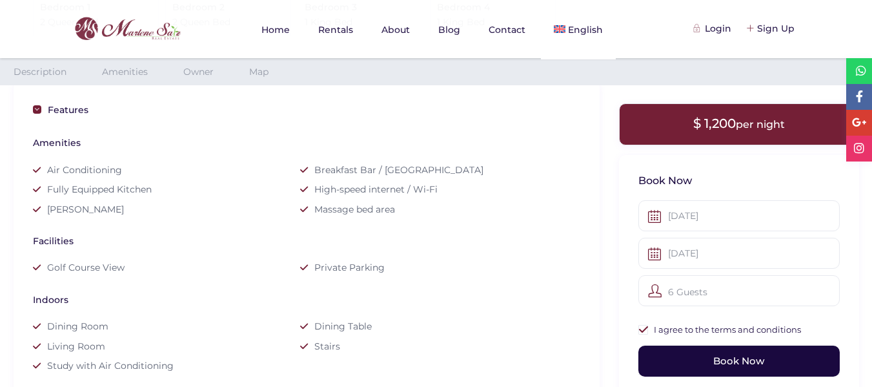
click at [725, 358] on input "Book Now" at bounding box center [738, 360] width 201 height 31
type input "Book Now"
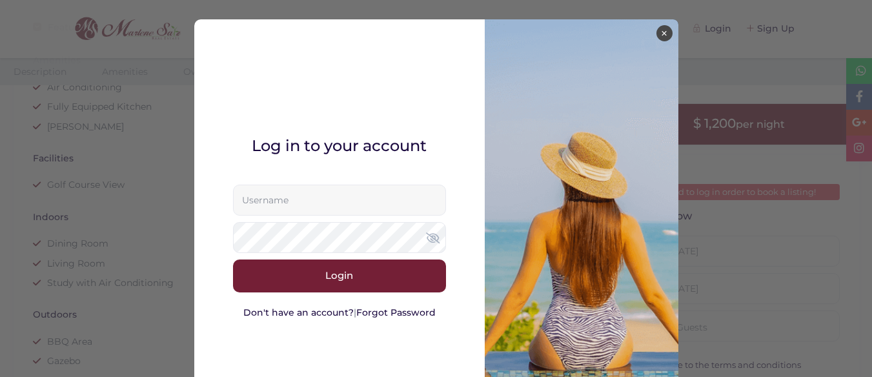
scroll to position [771, 0]
click at [292, 310] on link "Don't have an account?" at bounding box center [298, 313] width 110 height 12
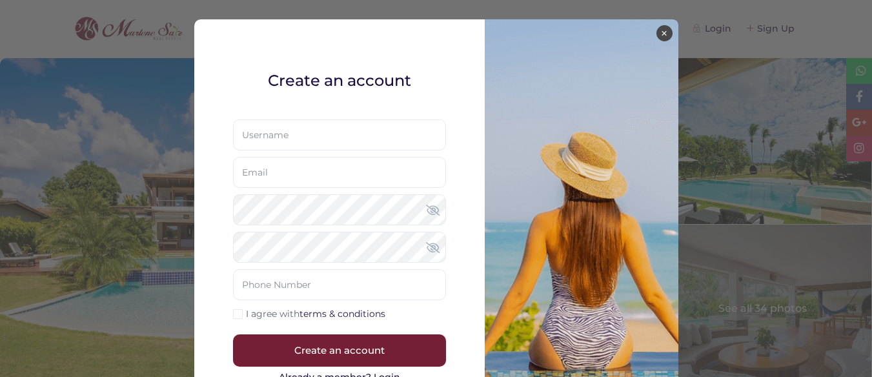
click at [661, 32] on button "×" at bounding box center [664, 33] width 16 height 16
